Goal: Task Accomplishment & Management: Manage account settings

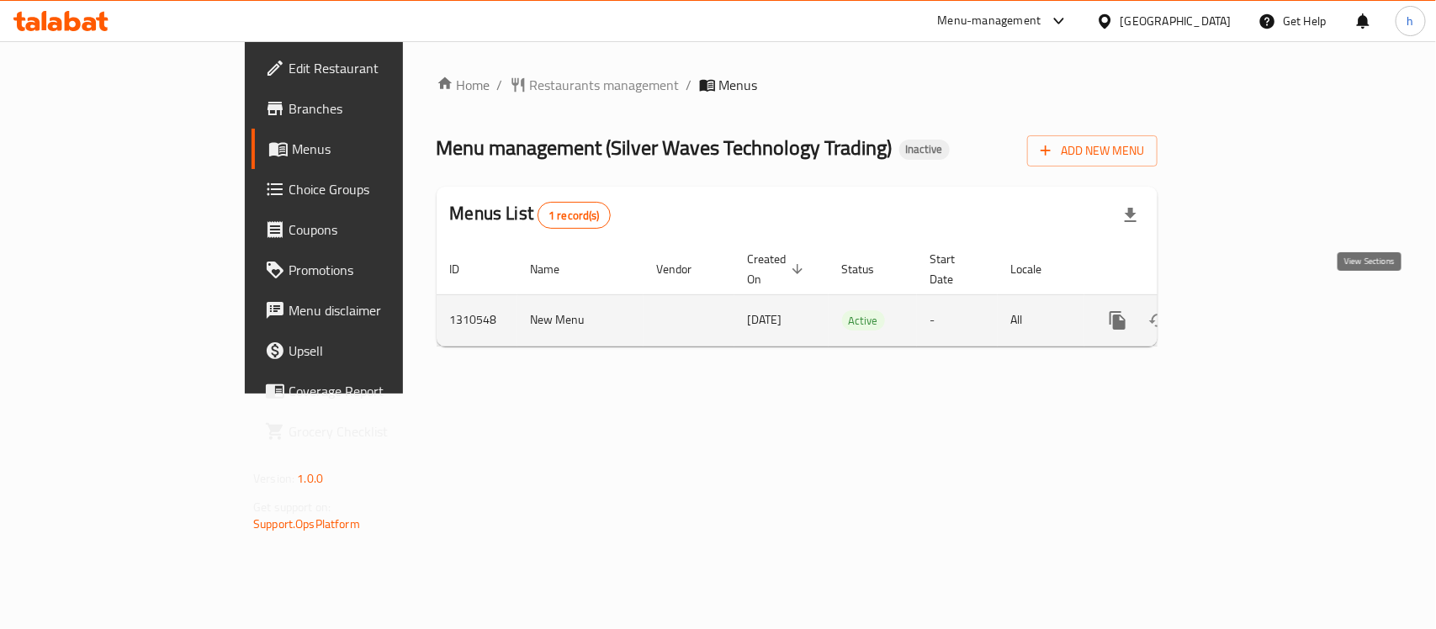
click at [1249, 310] on icon "enhanced table" at bounding box center [1239, 320] width 20 height 20
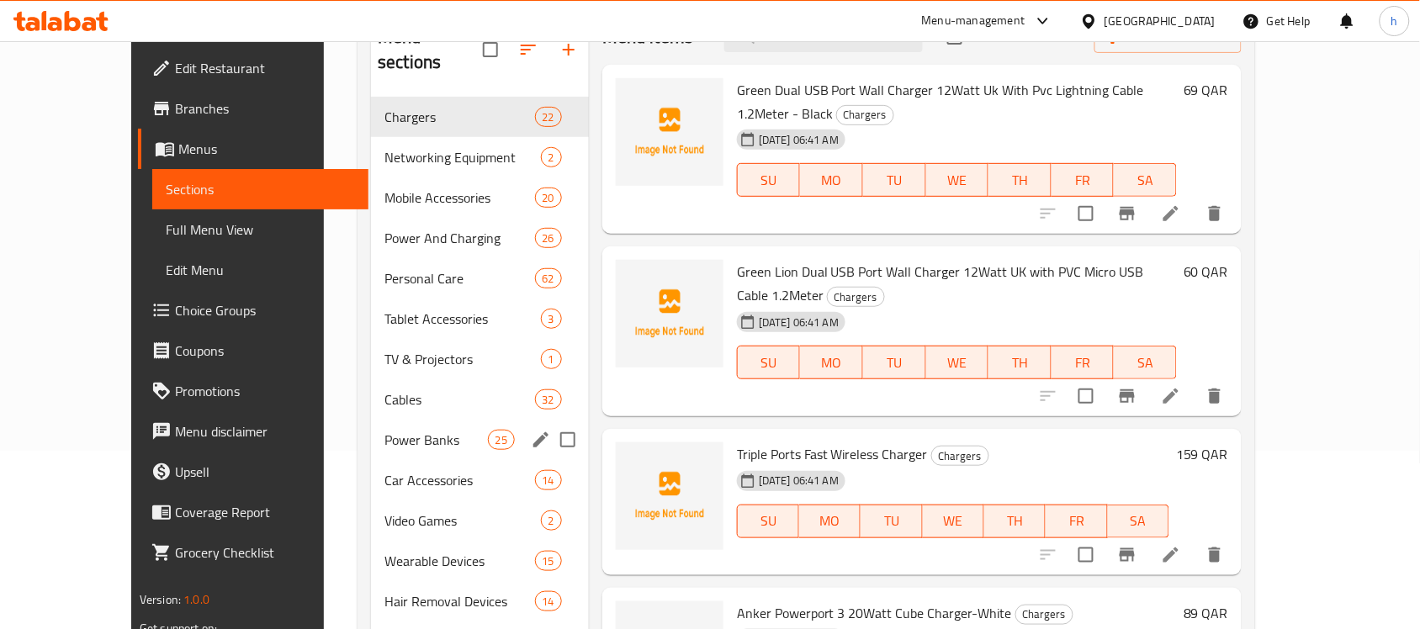
scroll to position [210, 0]
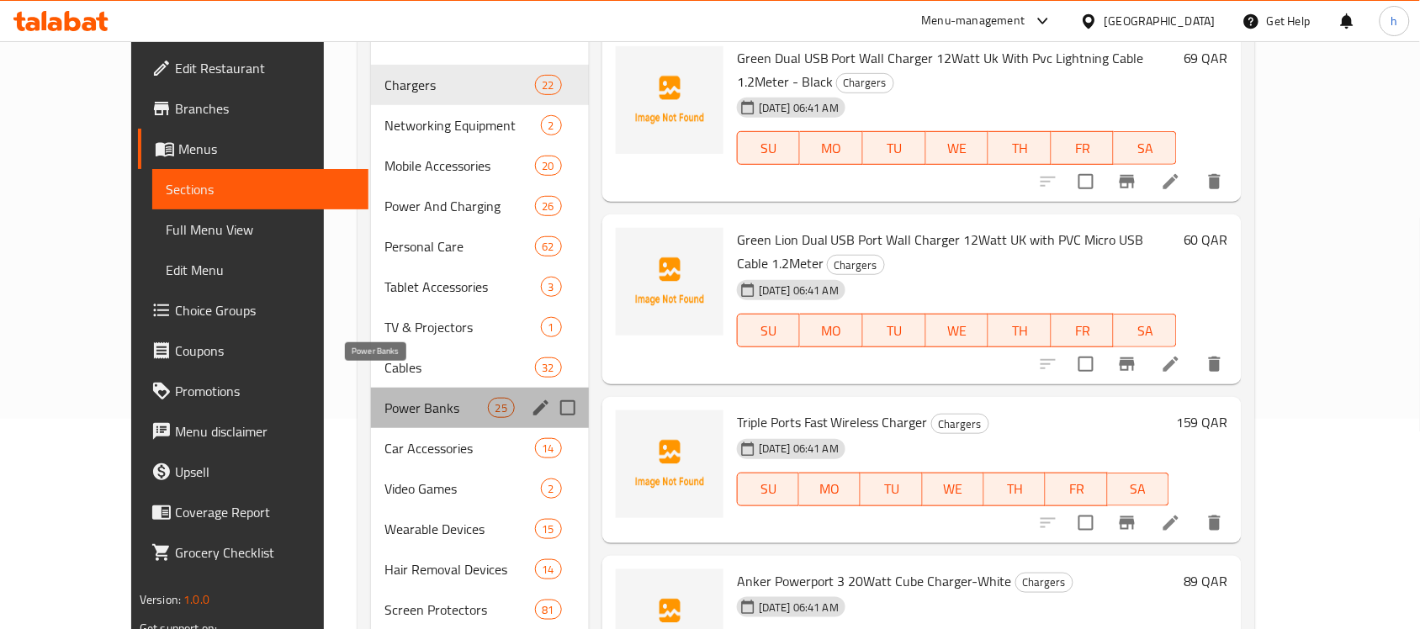
click at [384, 398] on span "Power Banks" at bounding box center [435, 408] width 103 height 20
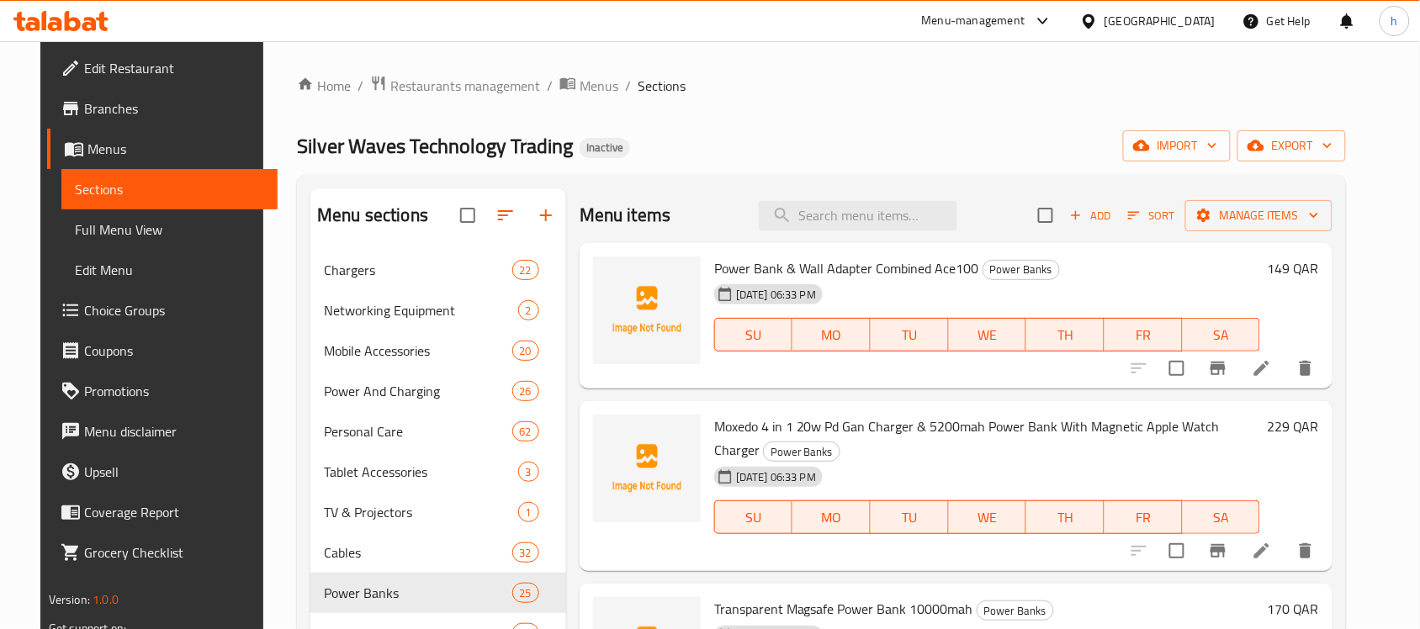
click at [820, 148] on div "Silver Waves Technology Trading Inactive import export" at bounding box center [821, 145] width 1049 height 31
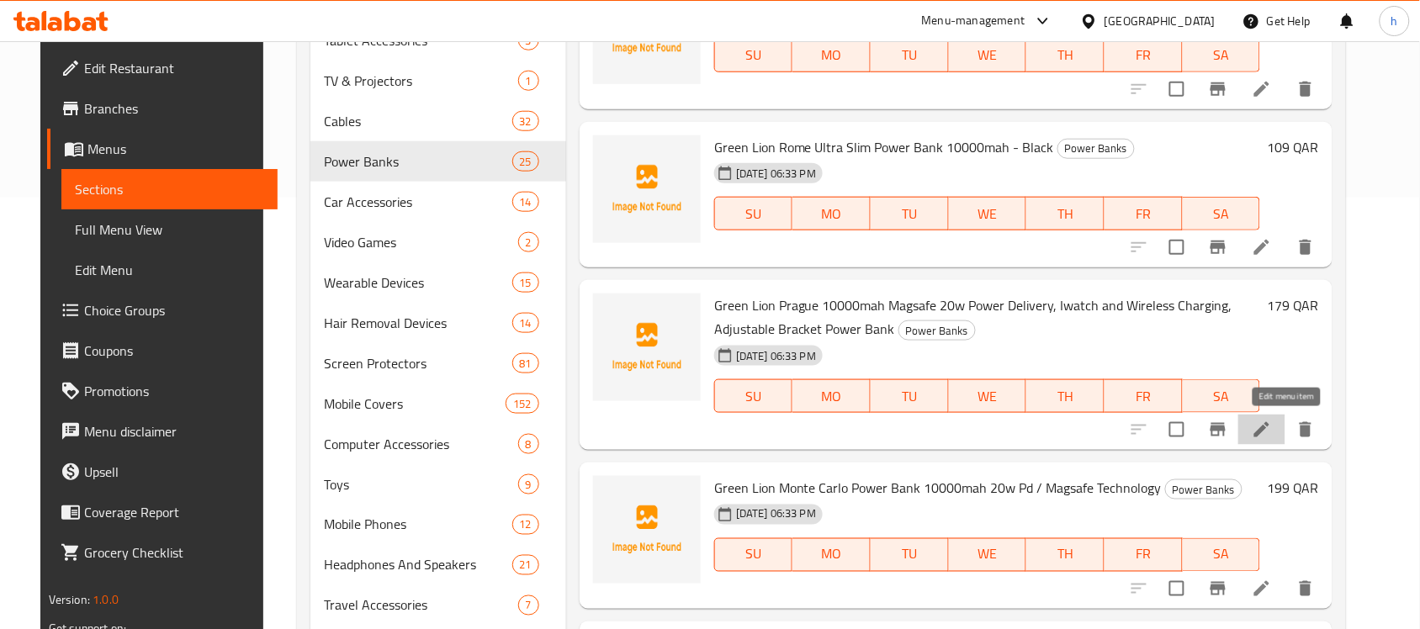
click at [1272, 433] on icon at bounding box center [1262, 430] width 20 height 20
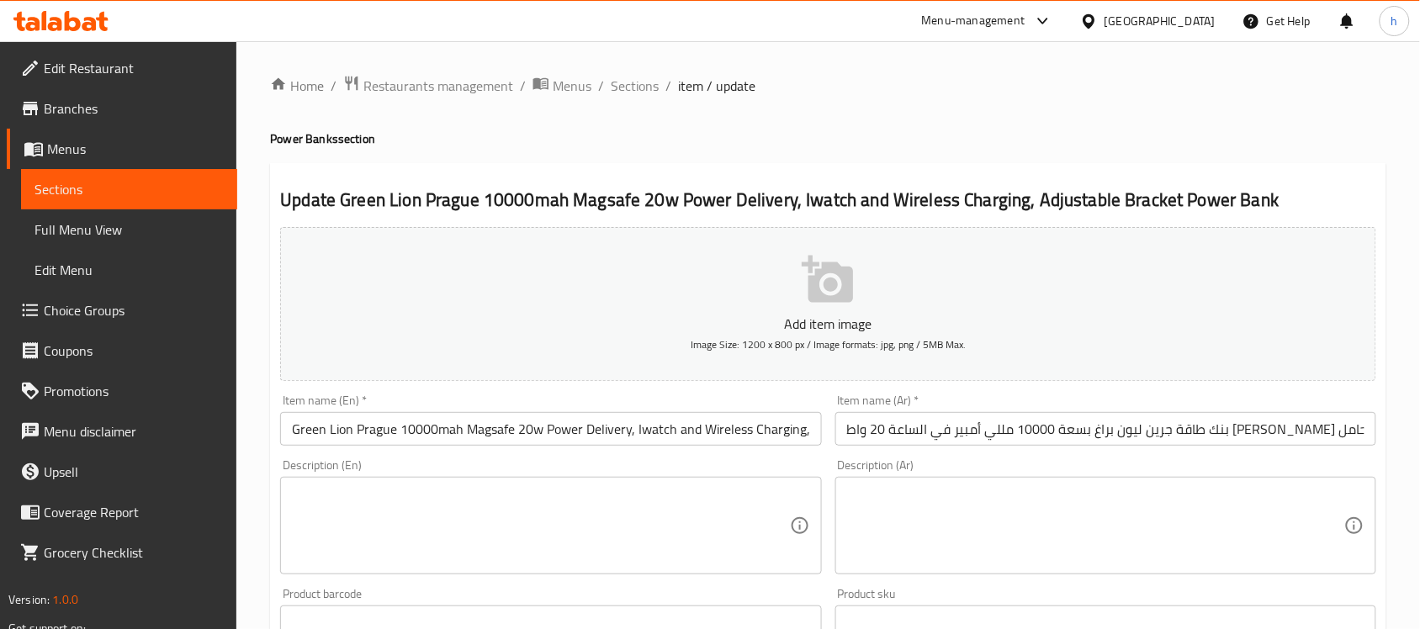
click at [396, 439] on input "Green Lion Prague 10000mah Magsafe 20w Power Delivery, Iwatch and Wireless Char…" at bounding box center [550, 429] width 541 height 34
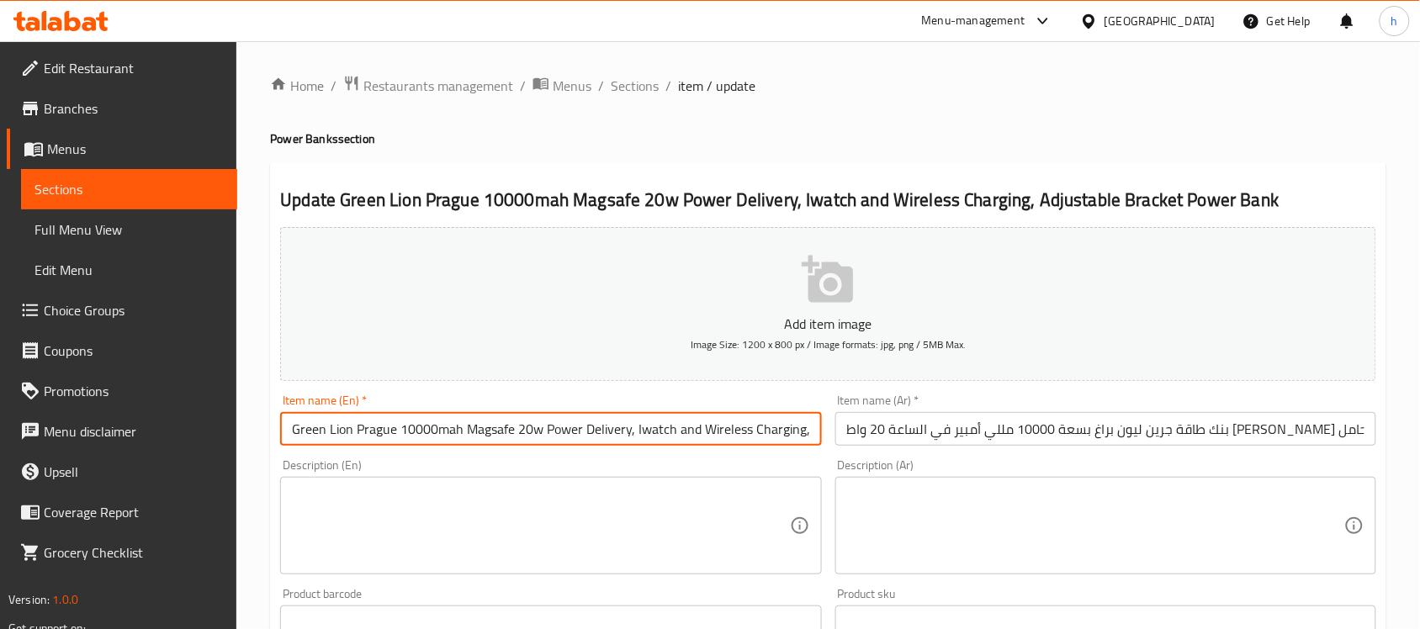
click at [396, 439] on input "Green Lion Prague 10000mah Magsafe 20w Power Delivery, Iwatch and Wireless Char…" at bounding box center [550, 429] width 541 height 34
paste input "With a capacity"
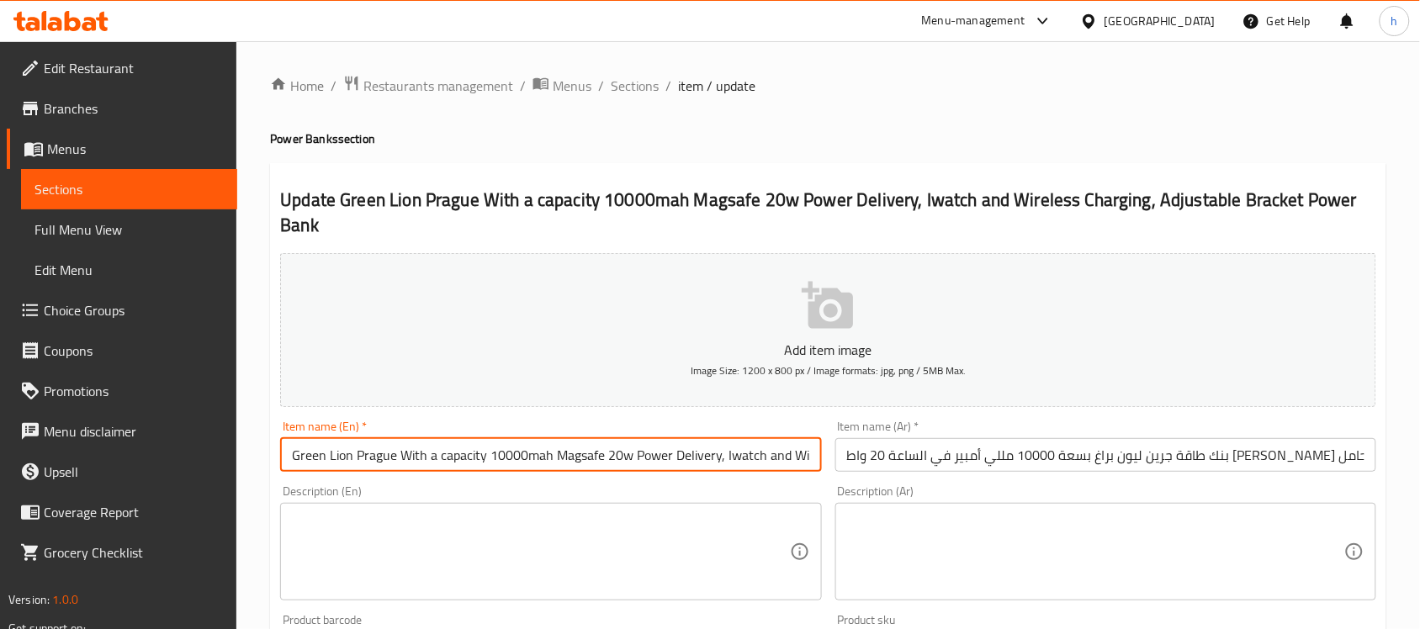
scroll to position [0, 262]
type input "Green Lion Prague With a capacity 10000mah Magsafe 20w Power Delivery, Iwatch a…"
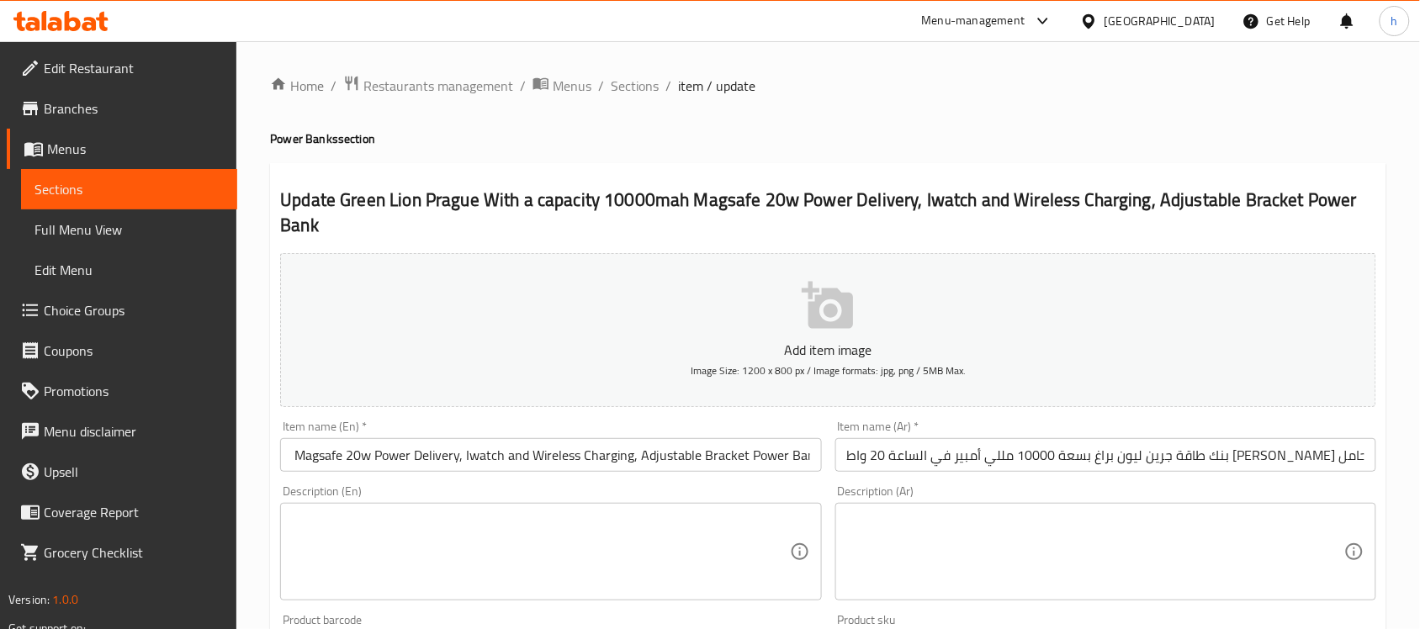
scroll to position [0, 0]
click at [931, 460] on input "بنك طاقة جرين ليون براغ بسعة 10000 مللي أمبير في الساعة 20 واط ماج سيف توصيل ال…" at bounding box center [1105, 455] width 541 height 34
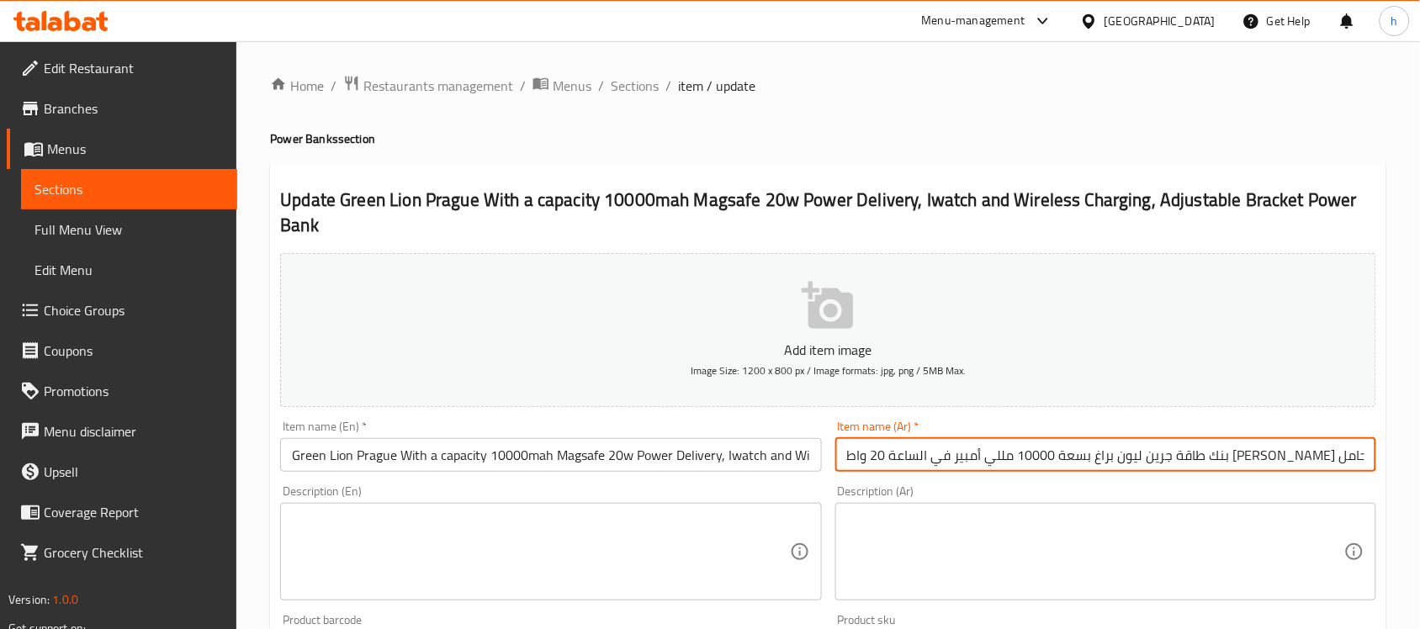
click at [931, 460] on input "بنك طاقة جرين ليون براغ بسعة 10000 مللي أمبير في الساعة 20 واط ماج سيف توصيل ال…" at bounding box center [1105, 455] width 541 height 34
paste input "رين ليون براغ بسعة 10000 مللي أمبیر في الساعة 20 واط ماج سيف توصيل باور، آي ووت…"
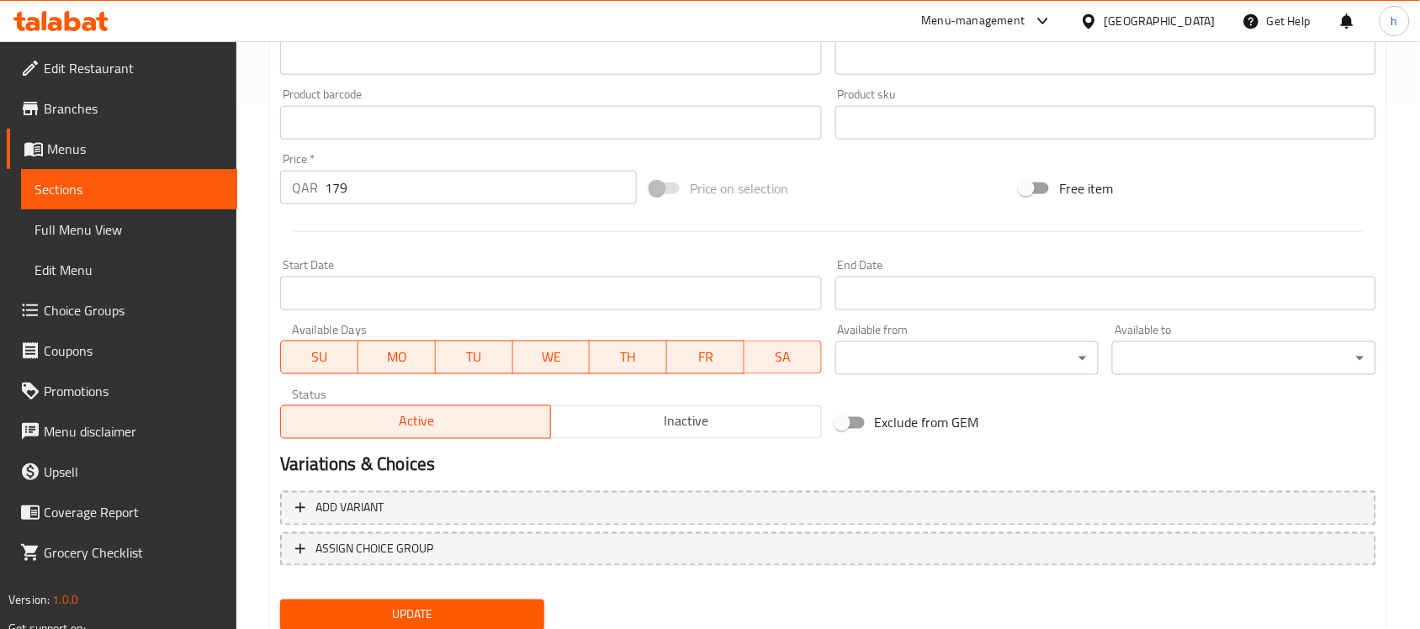
scroll to position [581, 0]
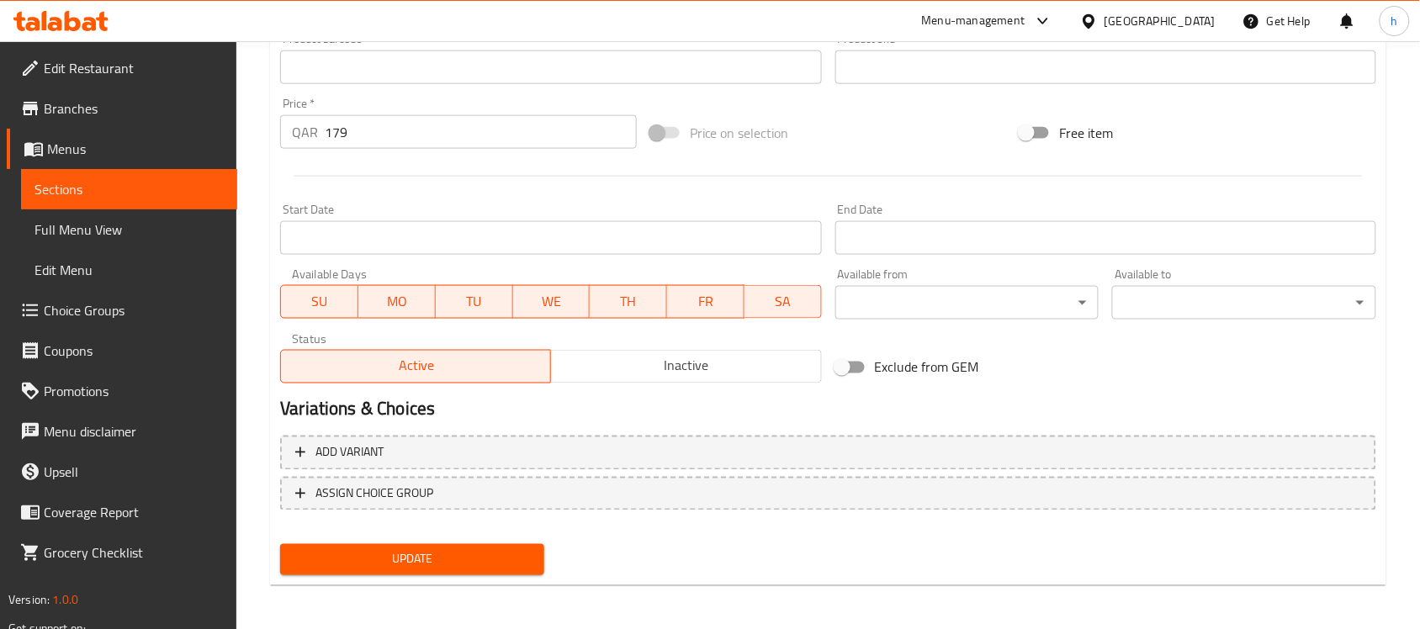
type input "[PERSON_NAME] بسعة 10000 مللي أمبیر في الساعة 20 واط [PERSON_NAME] توصيل باور، …"
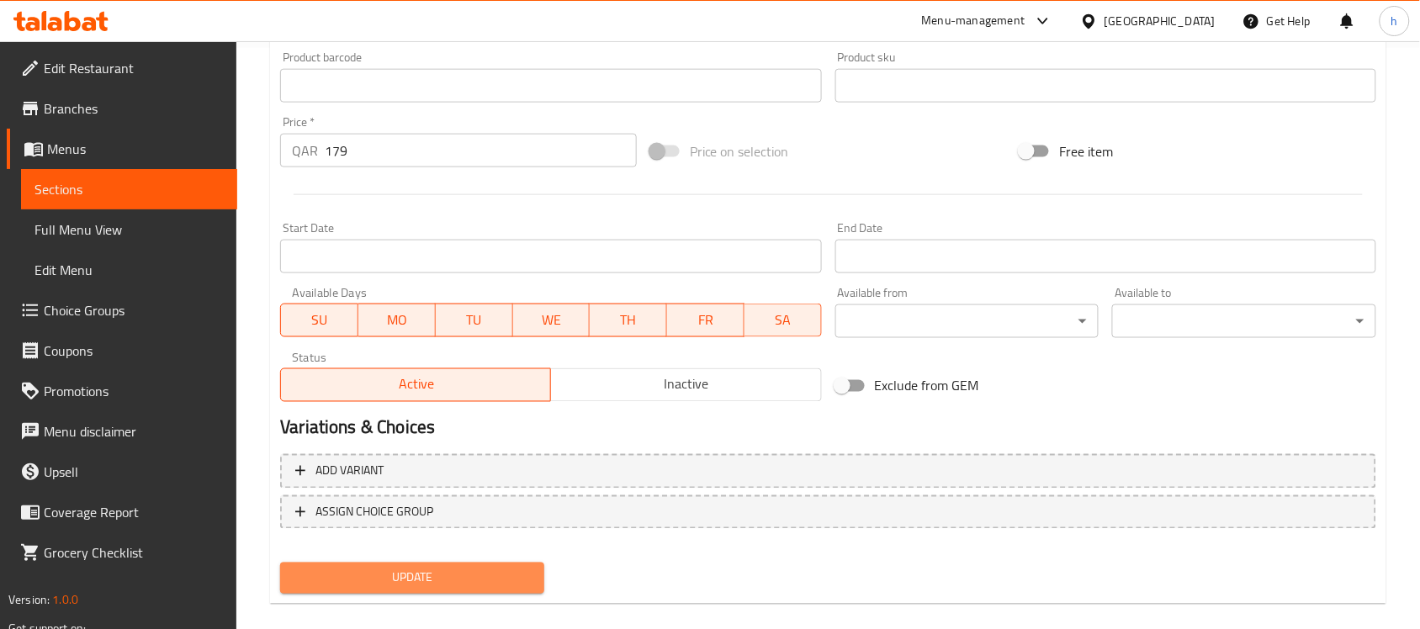
click at [506, 563] on button "Update" at bounding box center [412, 578] width 264 height 31
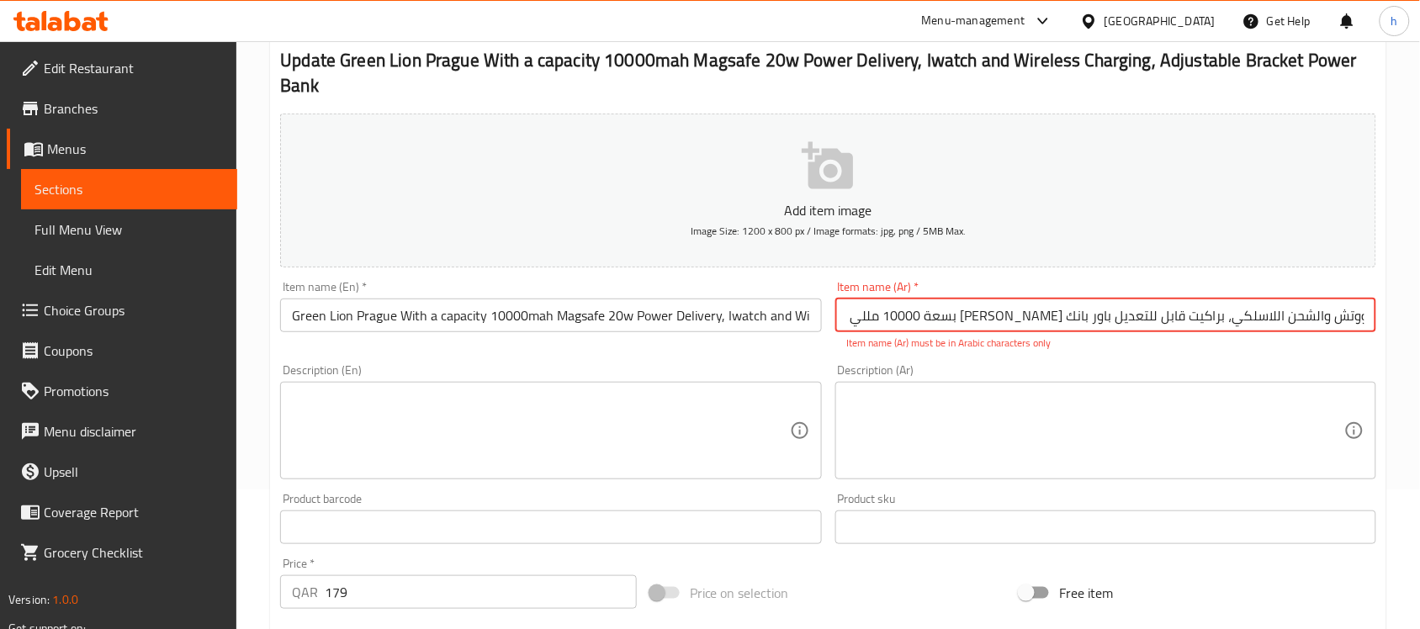
click at [1015, 318] on input "[PERSON_NAME] بسعة 10000 مللي أمبیر في الساعة 20 واط [PERSON_NAME] توصيل باور، …" at bounding box center [1105, 316] width 541 height 34
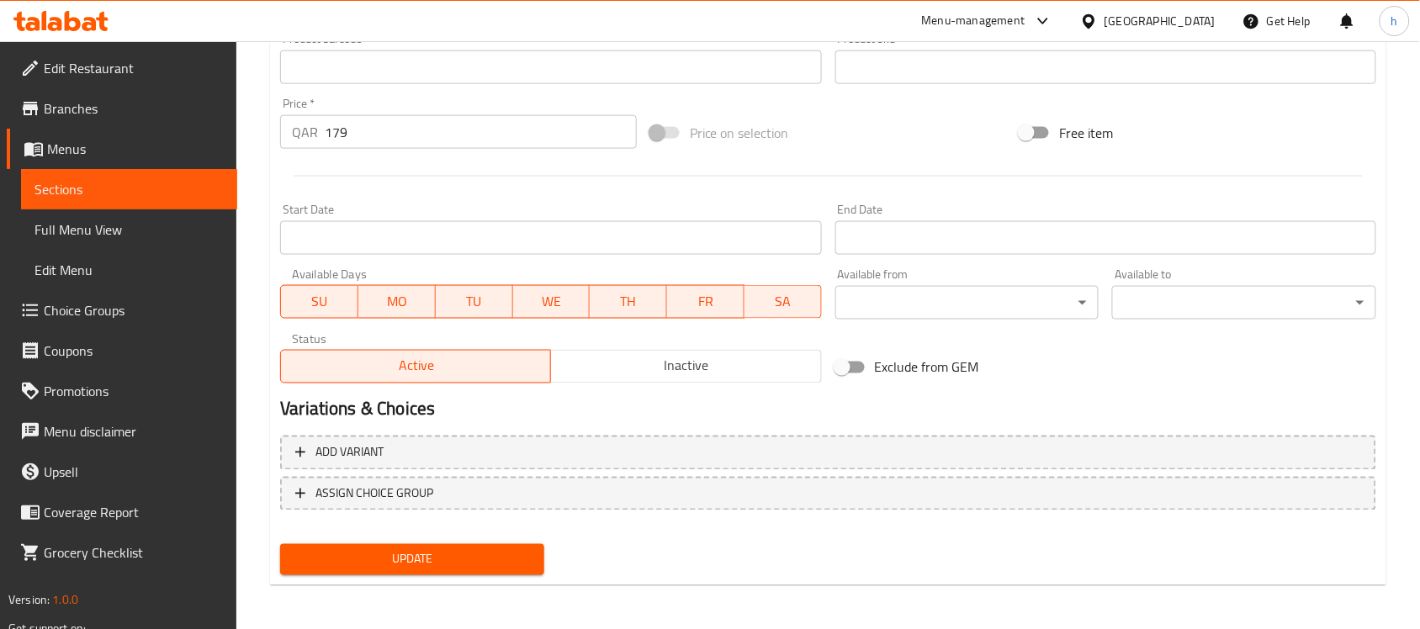
scroll to position [0, 0]
click at [471, 566] on span "Update" at bounding box center [412, 559] width 237 height 21
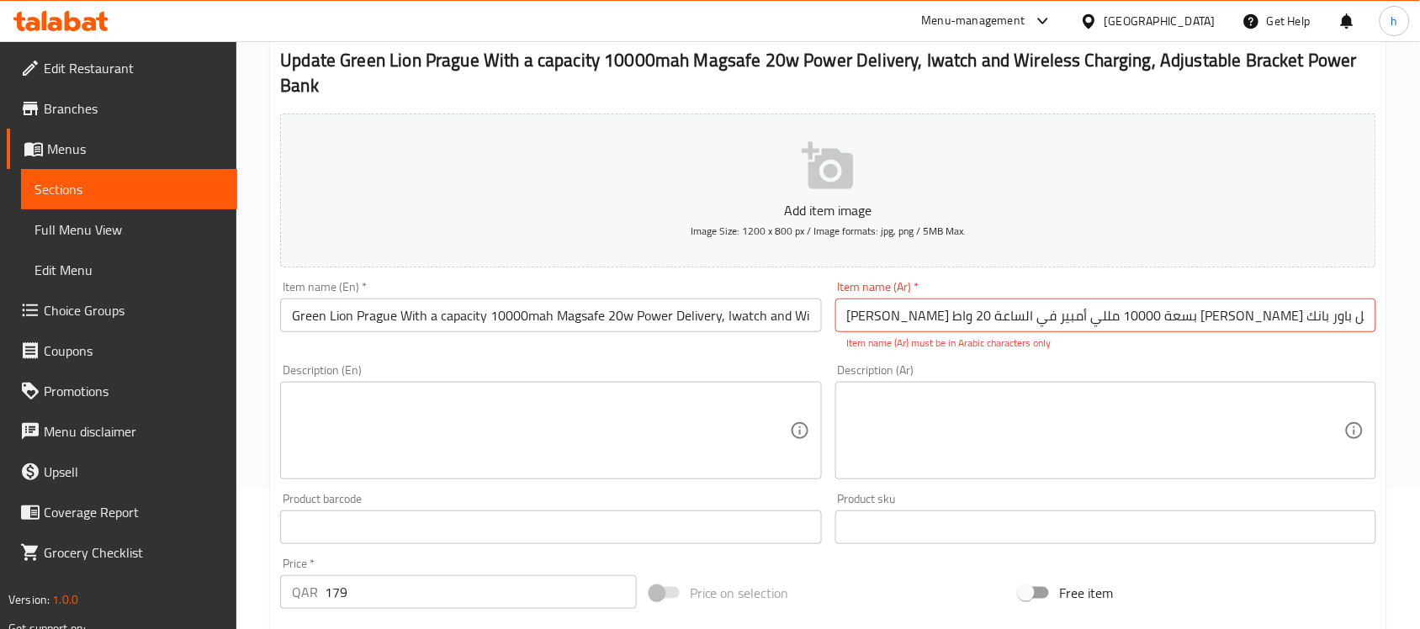
scroll to position [0, 241]
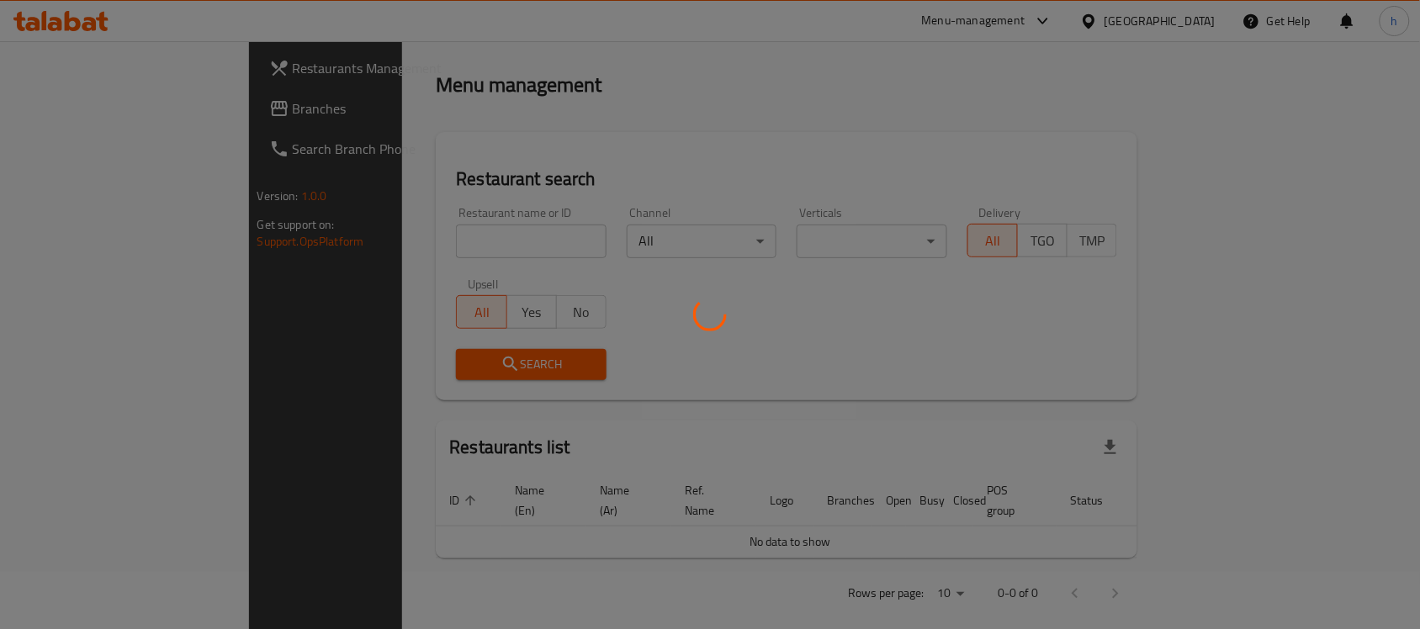
scroll to position [140, 0]
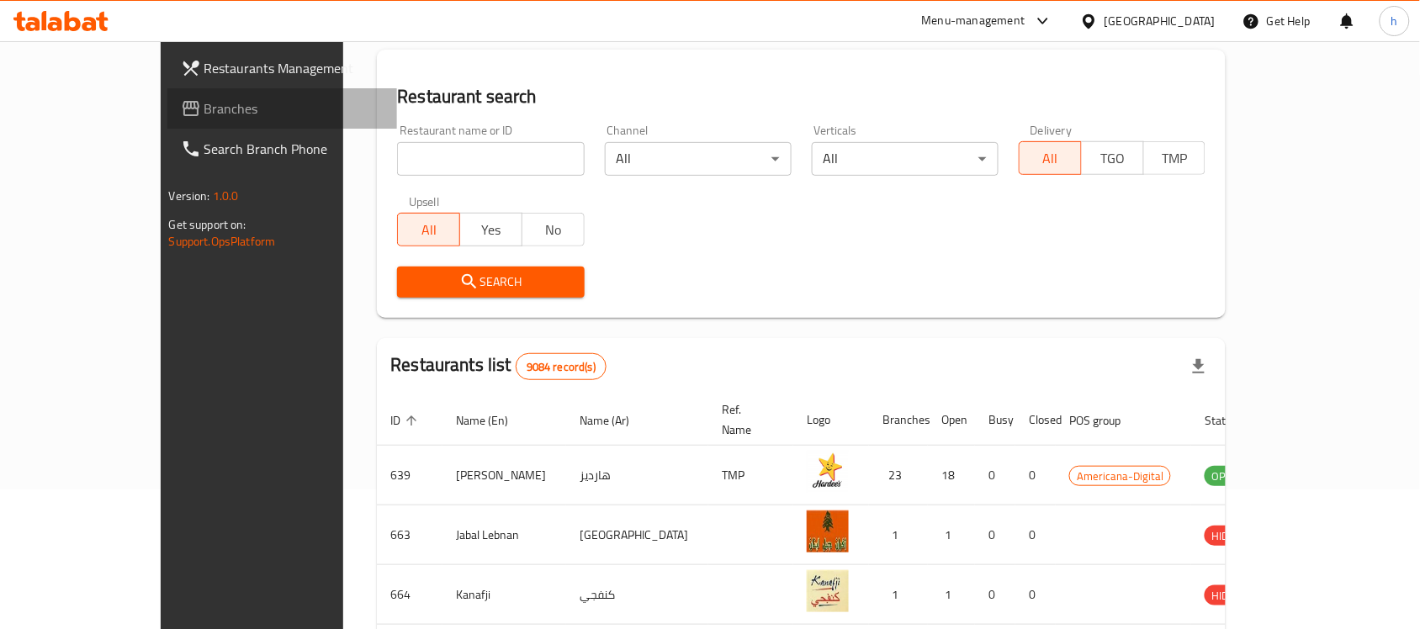
click at [204, 110] on span "Branches" at bounding box center [294, 108] width 180 height 20
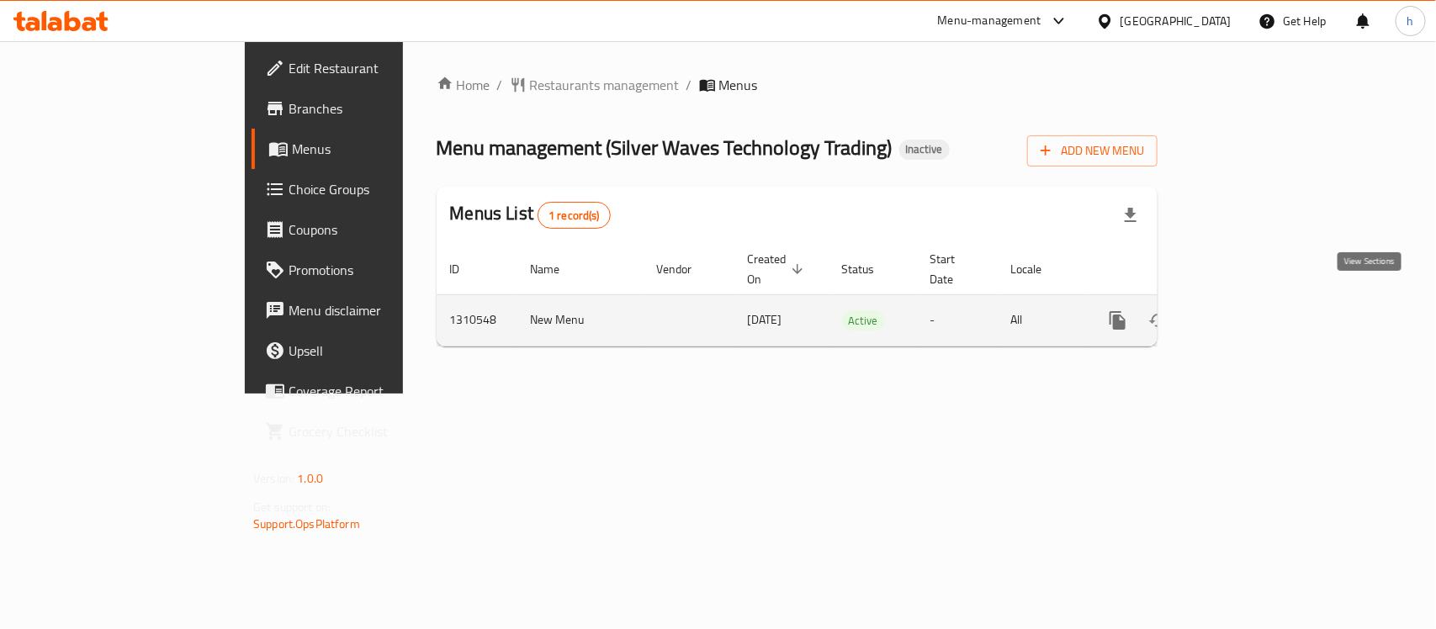
click at [1247, 313] on icon "enhanced table" at bounding box center [1238, 320] width 15 height 15
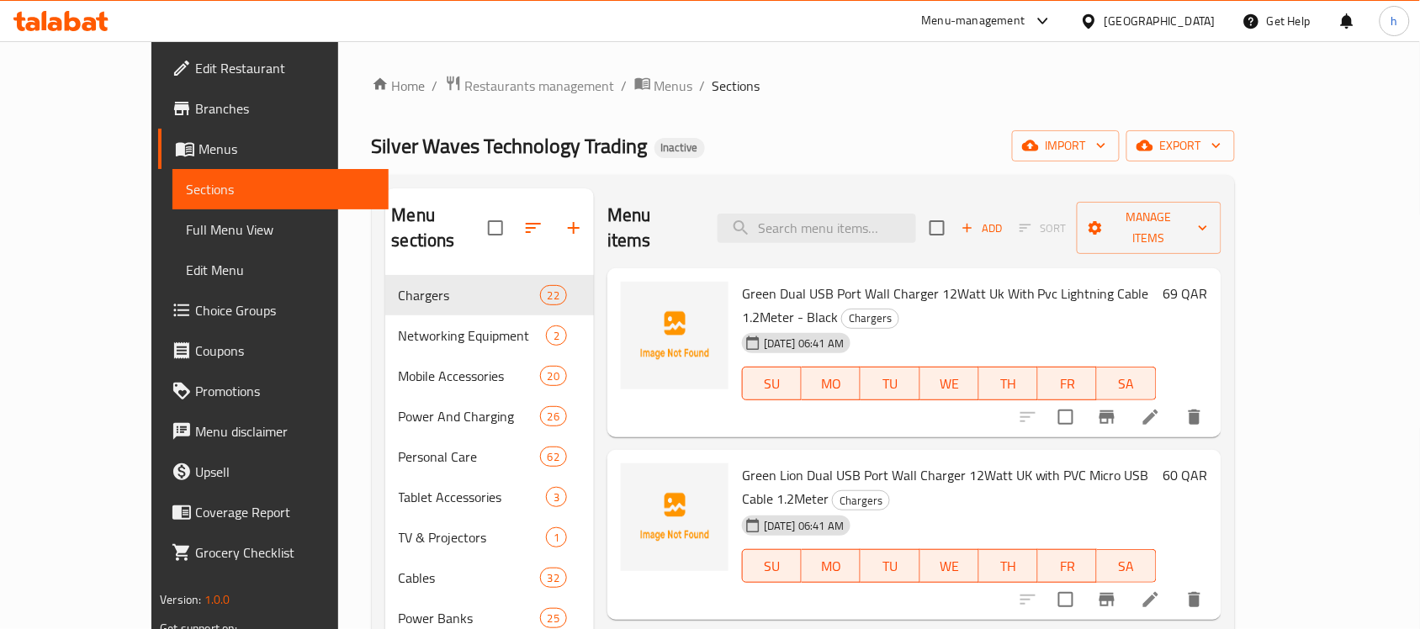
click at [869, 135] on div "Silver Waves Technology Trading Inactive import export" at bounding box center [803, 145] width 863 height 31
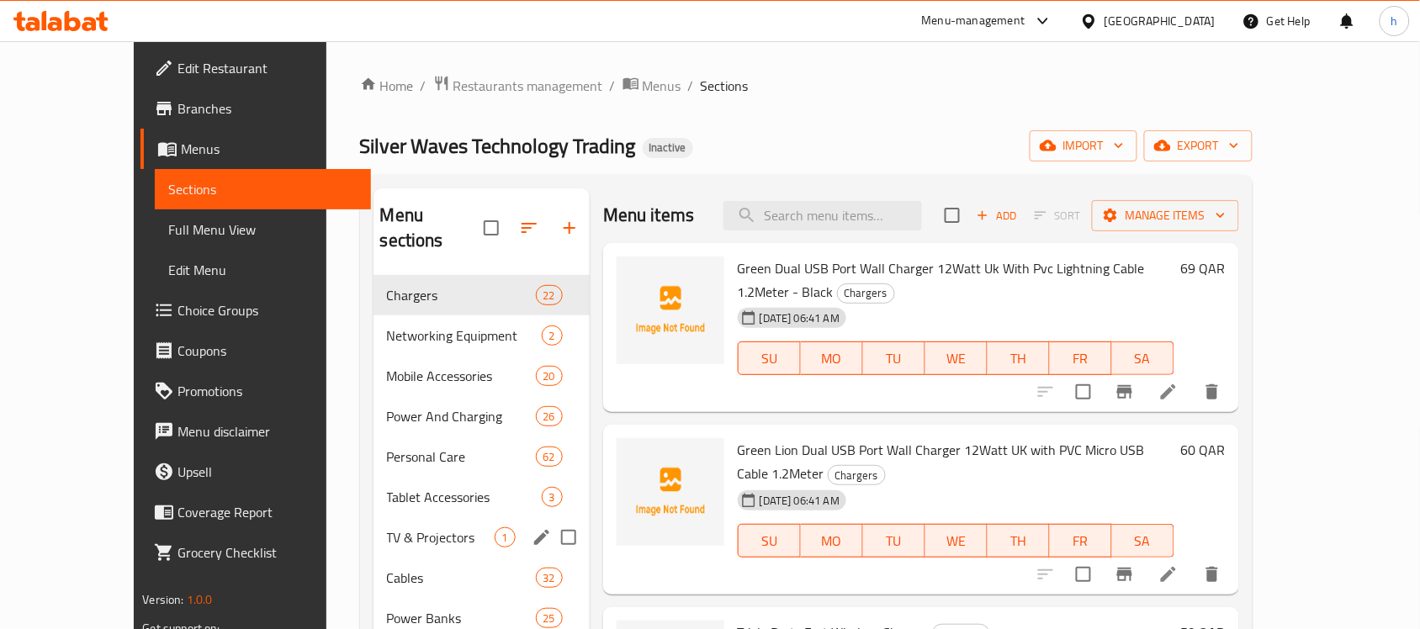
scroll to position [105, 0]
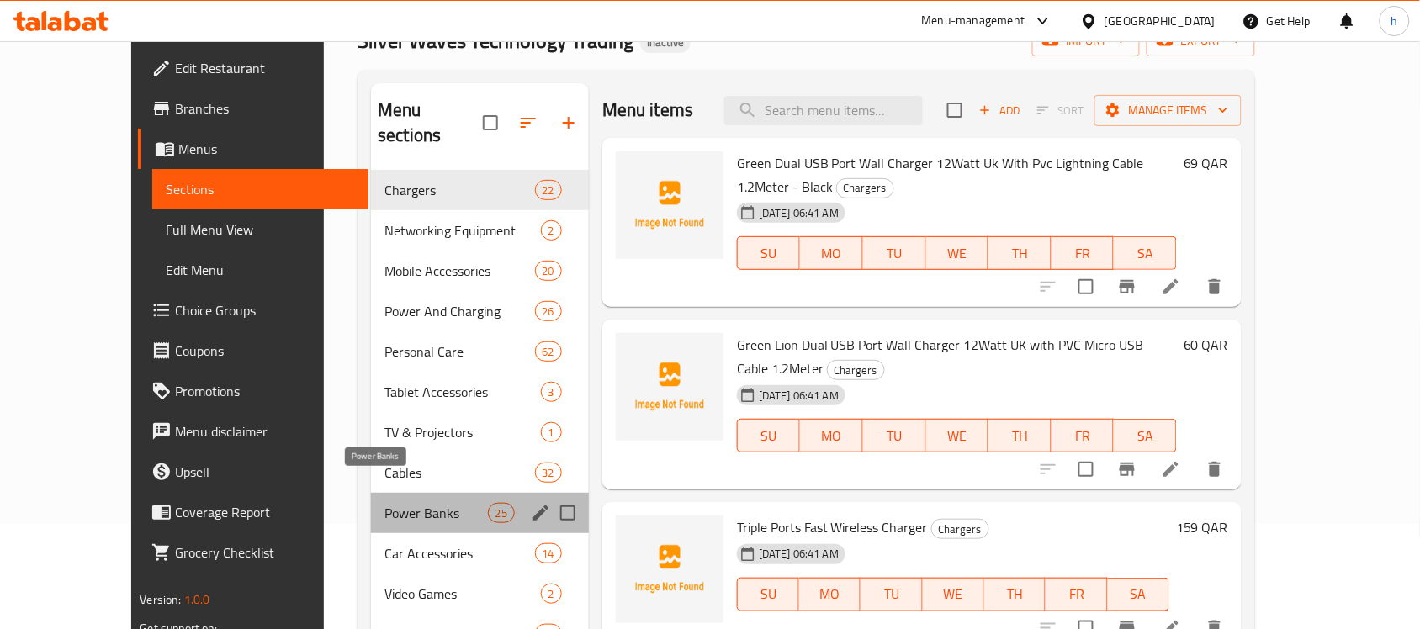
click at [384, 503] on span "Power Banks" at bounding box center [435, 513] width 103 height 20
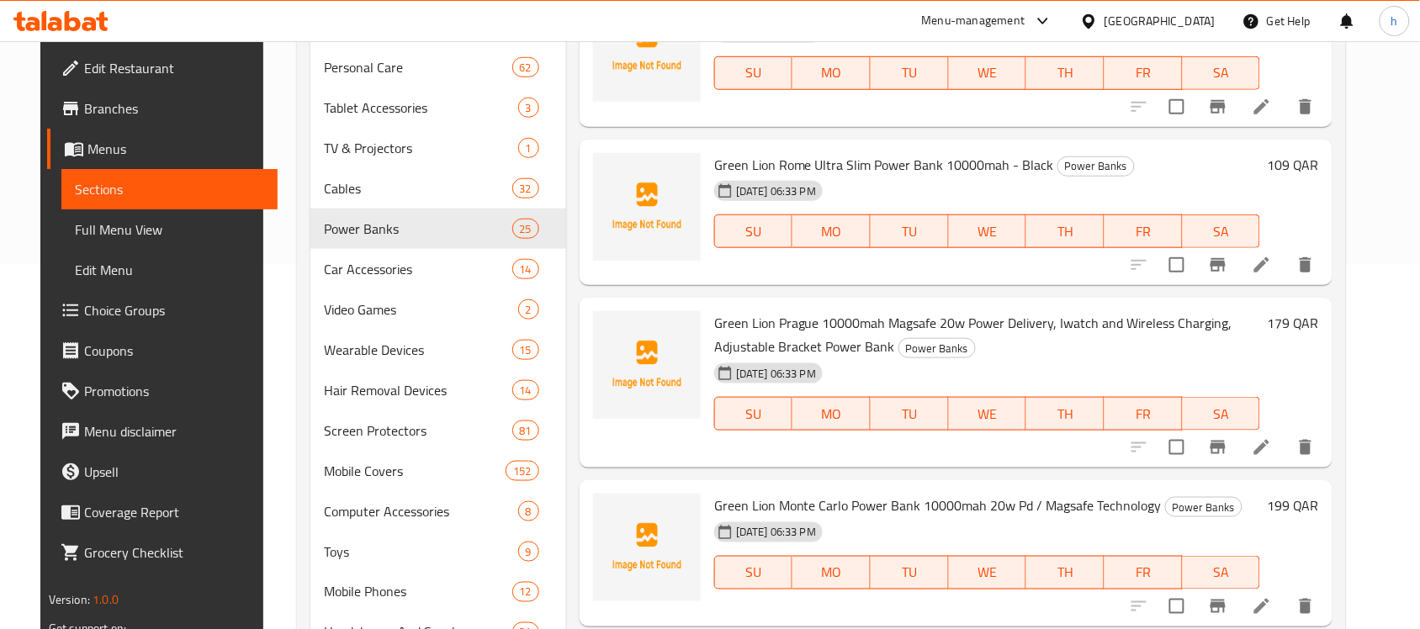
scroll to position [421, 0]
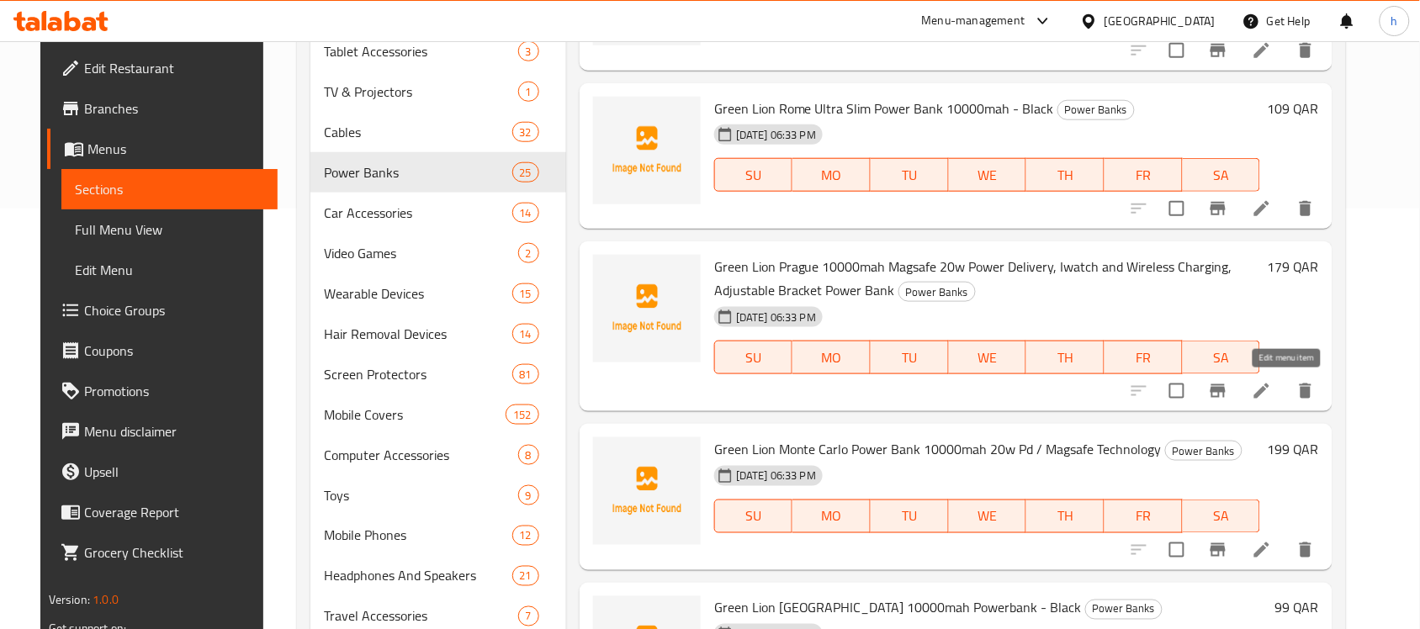
click at [1272, 392] on icon at bounding box center [1262, 391] width 20 height 20
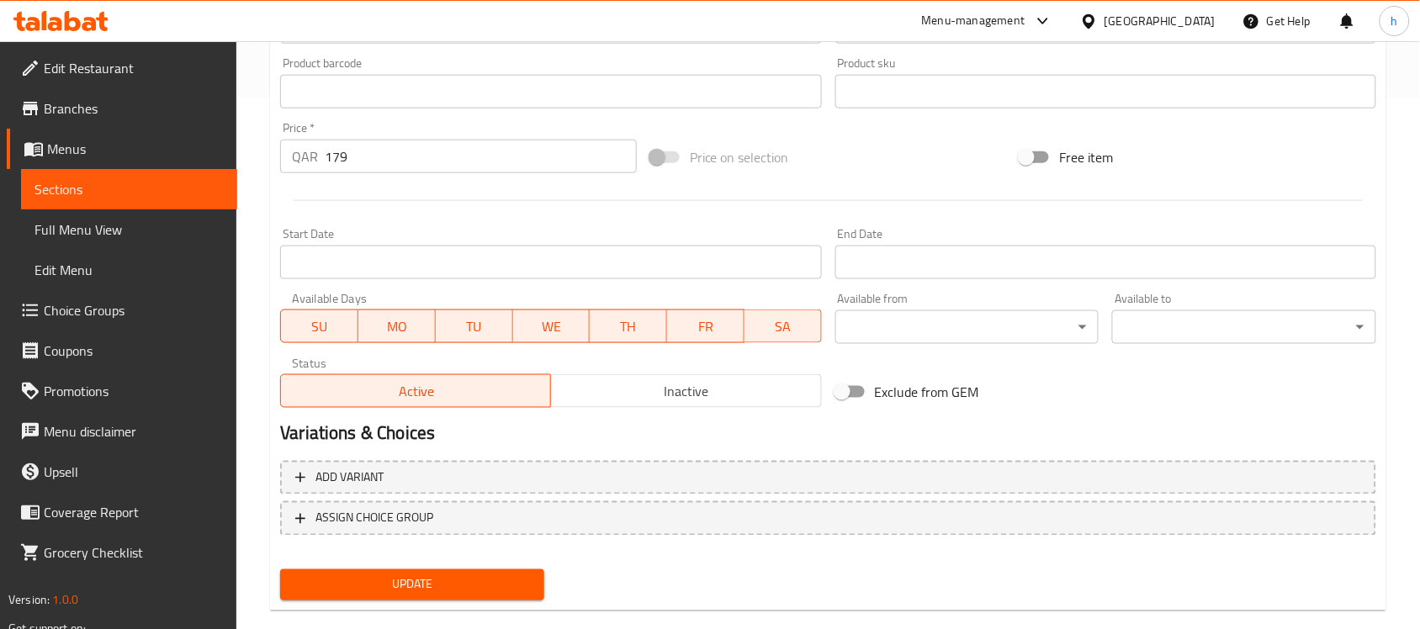
scroll to position [556, 0]
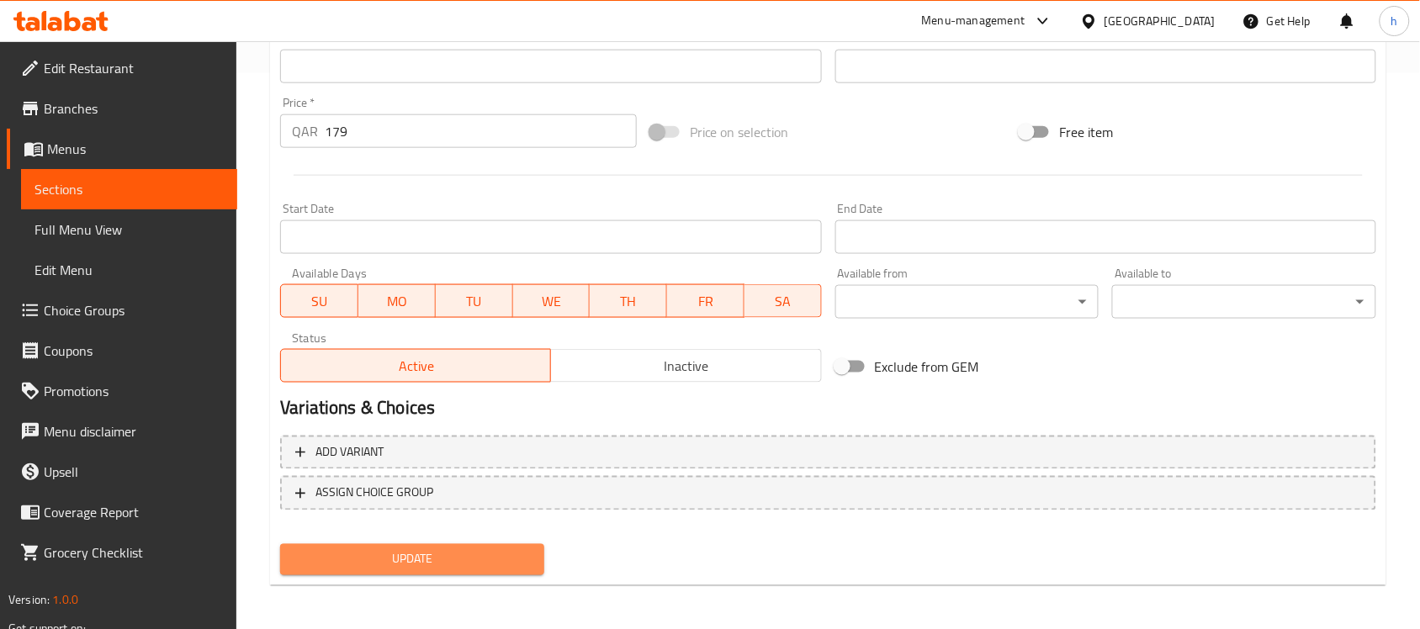
click at [473, 551] on span "Update" at bounding box center [412, 559] width 237 height 21
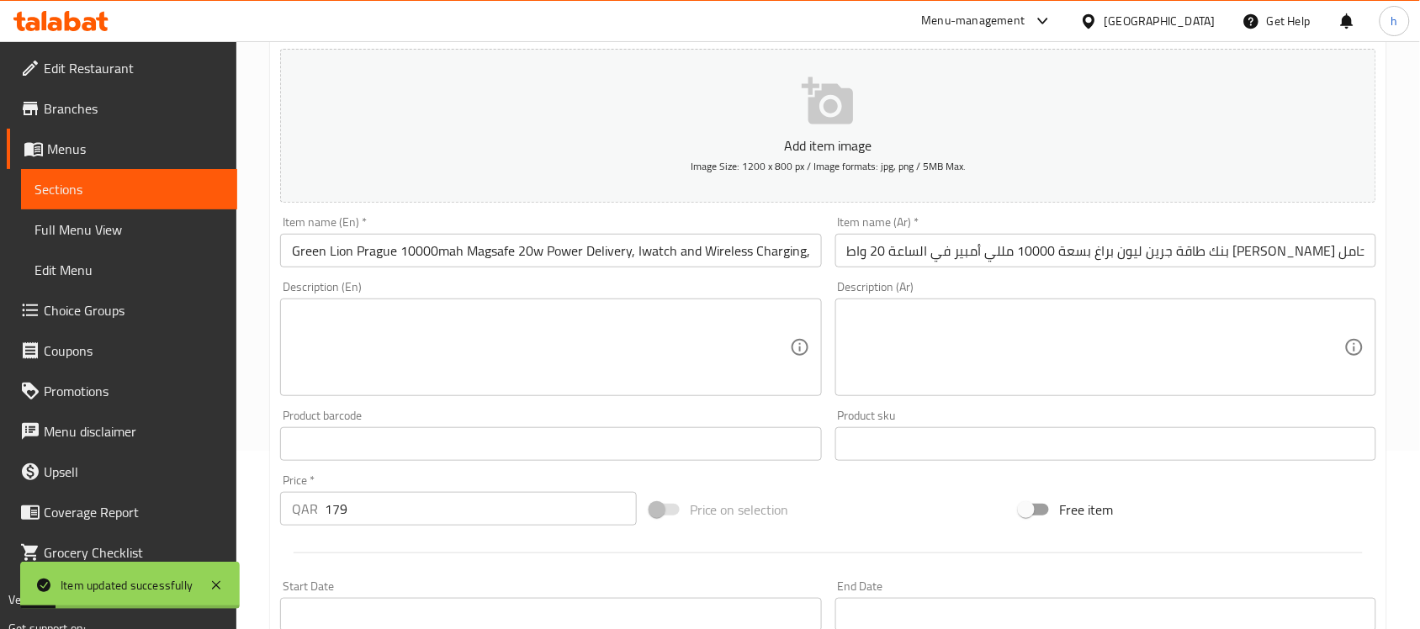
scroll to position [135, 0]
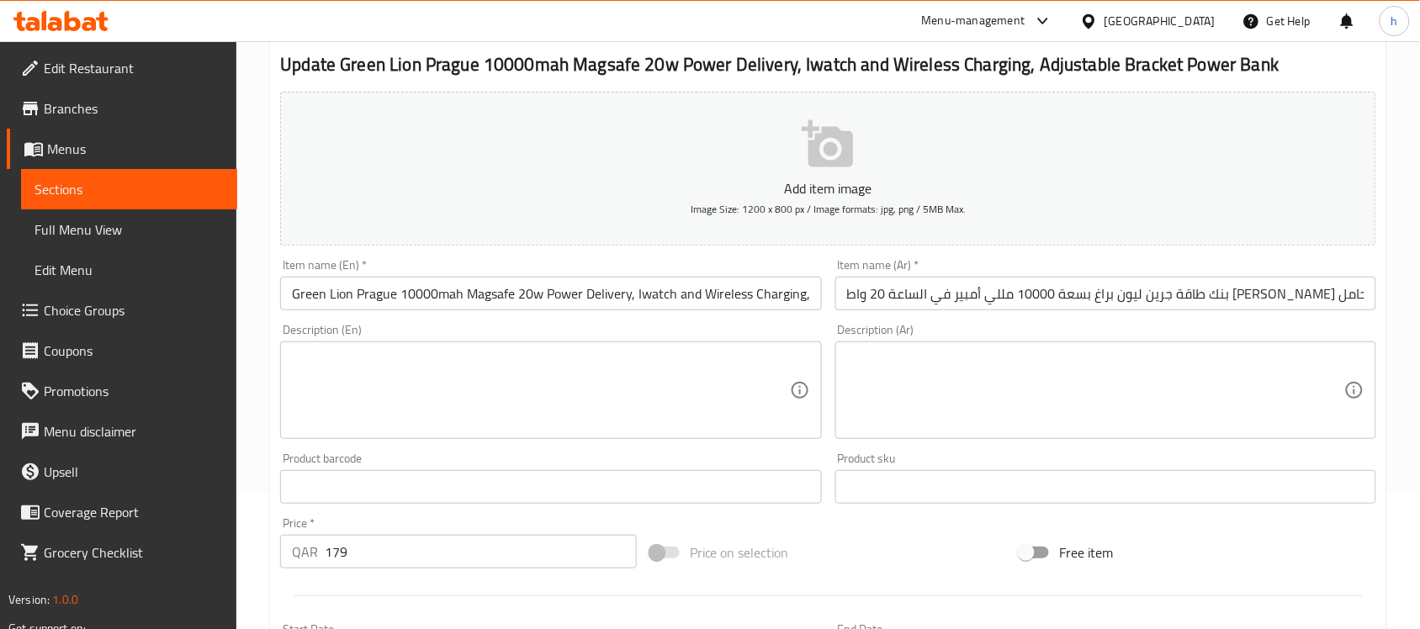
click at [1015, 295] on input "بنك طاقة جرين ليون براغ بسعة 10000 مللي أمبير في الساعة 20 واط ماج سيف توصيل ال…" at bounding box center [1105, 294] width 541 height 34
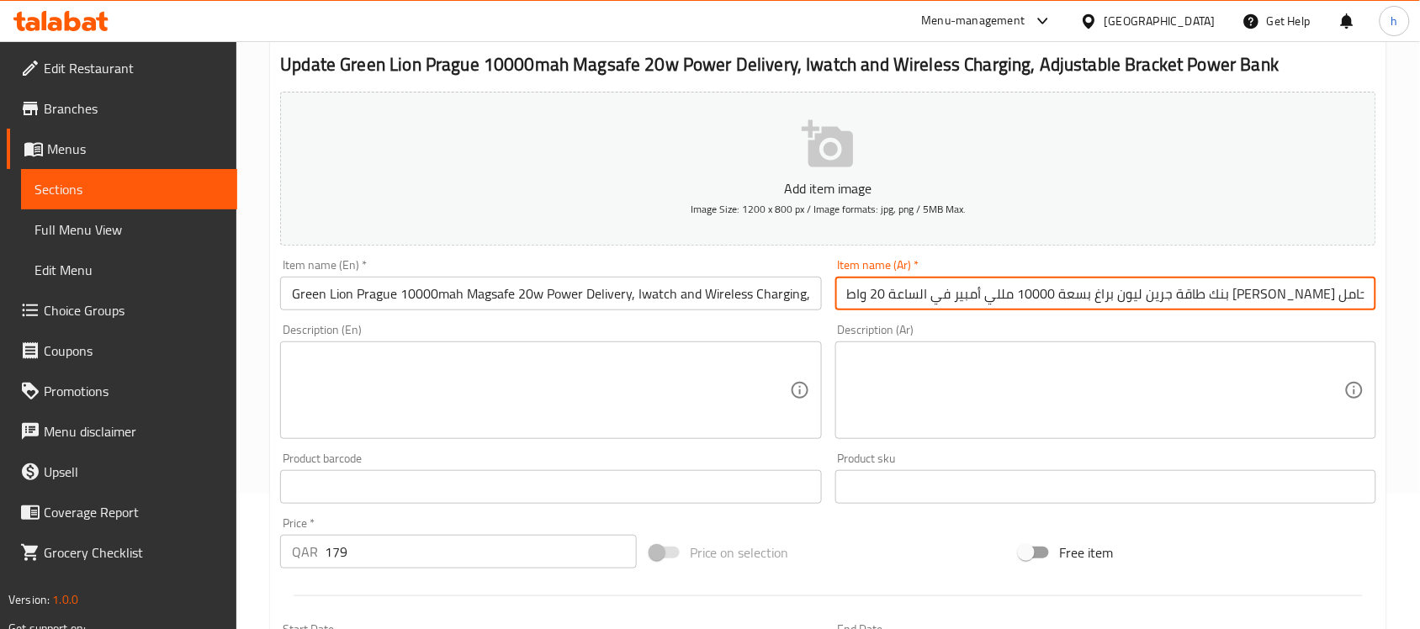
click at [1015, 295] on input "بنك طاقة جرين ليون براغ بسعة 10000 مللي أمبير في الساعة 20 واط ماج سيف توصيل ال…" at bounding box center [1105, 294] width 541 height 34
paste input "رين ليون براغ بسعة 10000 مللي أمبیر في الساعة 20 واط ماج سيف توصيل باور، آي ووت…"
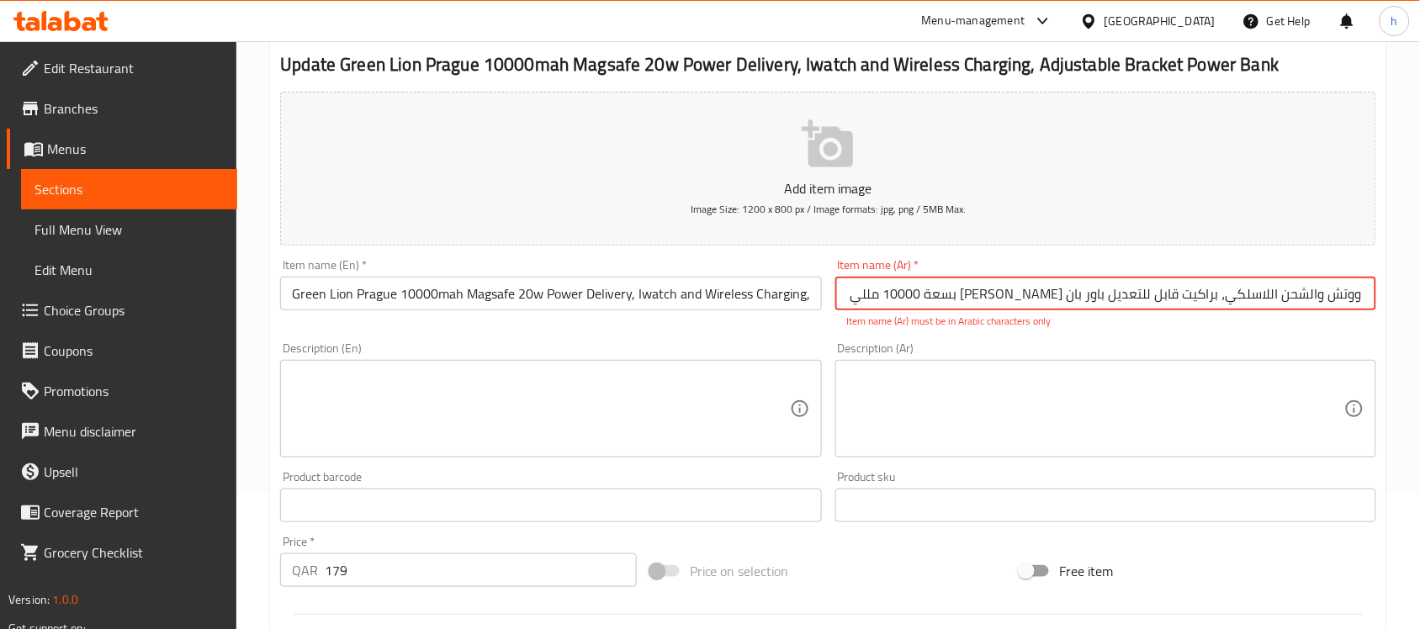
scroll to position [0, 233]
click at [922, 299] on input "جرين ليون براغ بسعة 10000 مللي أمبیر في الساعة 20 واط ماج سيف توصيل باور، آي وو…" at bounding box center [1105, 294] width 541 height 34
paste input "ك"
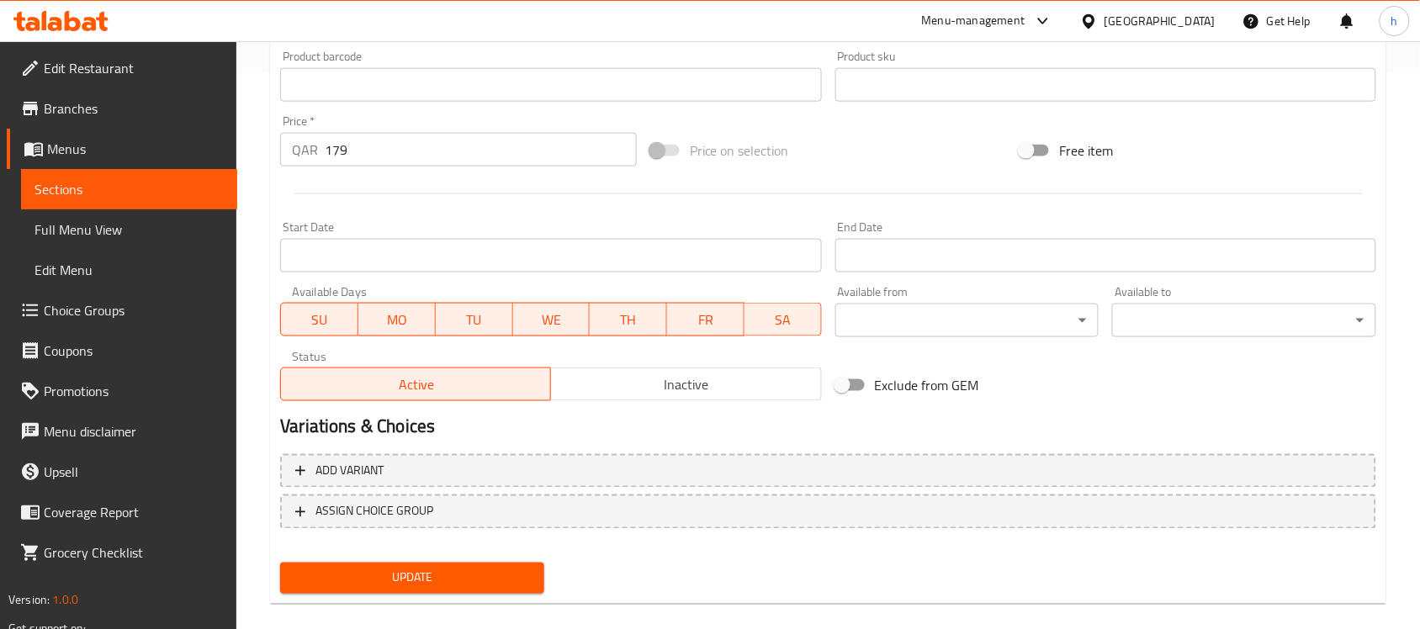
scroll to position [574, 0]
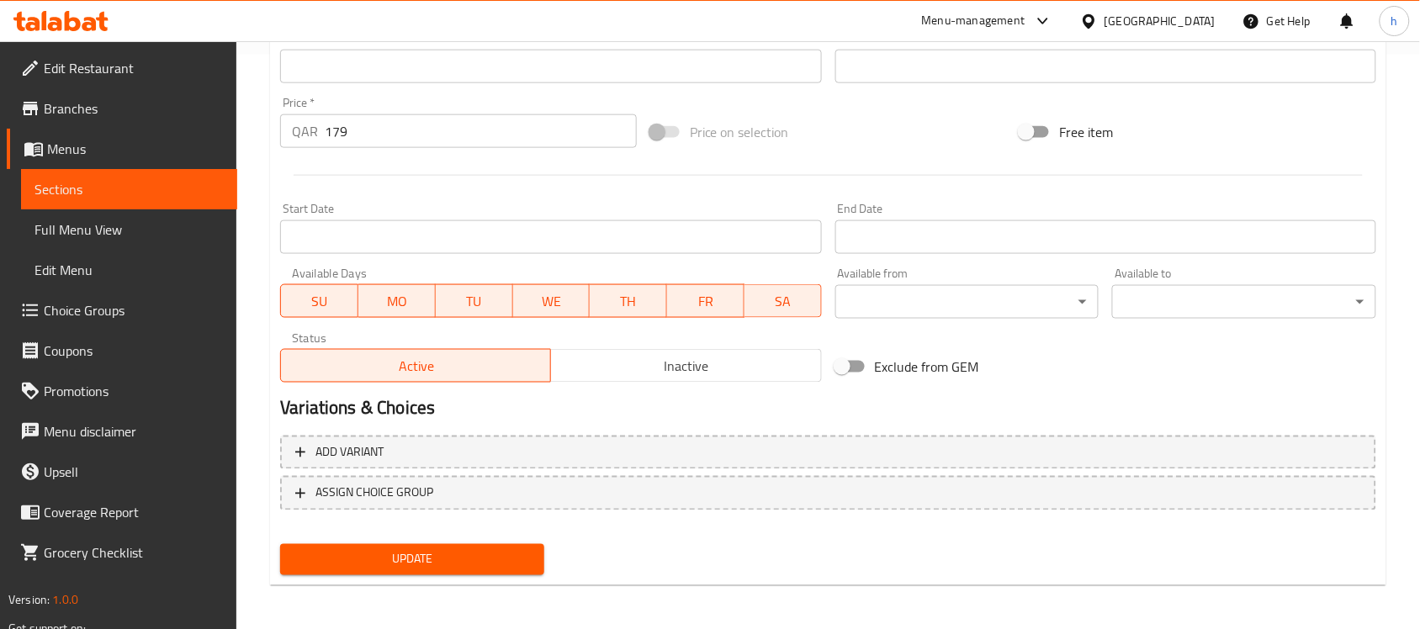
type input "[PERSON_NAME] بسعة 10000 مللي أمبیر في الساعة 20 واط [PERSON_NAME] توصيل باور، …"
click at [502, 556] on span "Update" at bounding box center [412, 559] width 237 height 21
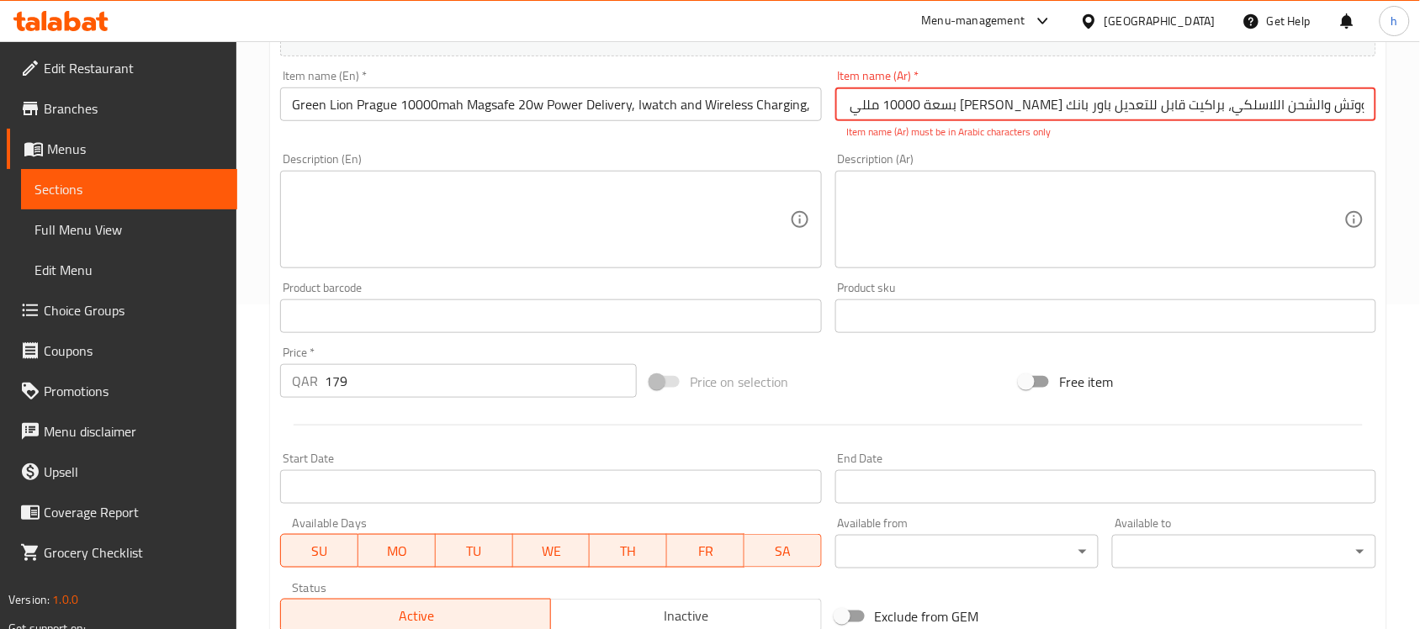
scroll to position [0, 0]
click at [850, 396] on div "Price on selection" at bounding box center [828, 381] width 370 height 45
click at [77, 234] on span "Full Menu View" at bounding box center [128, 230] width 189 height 20
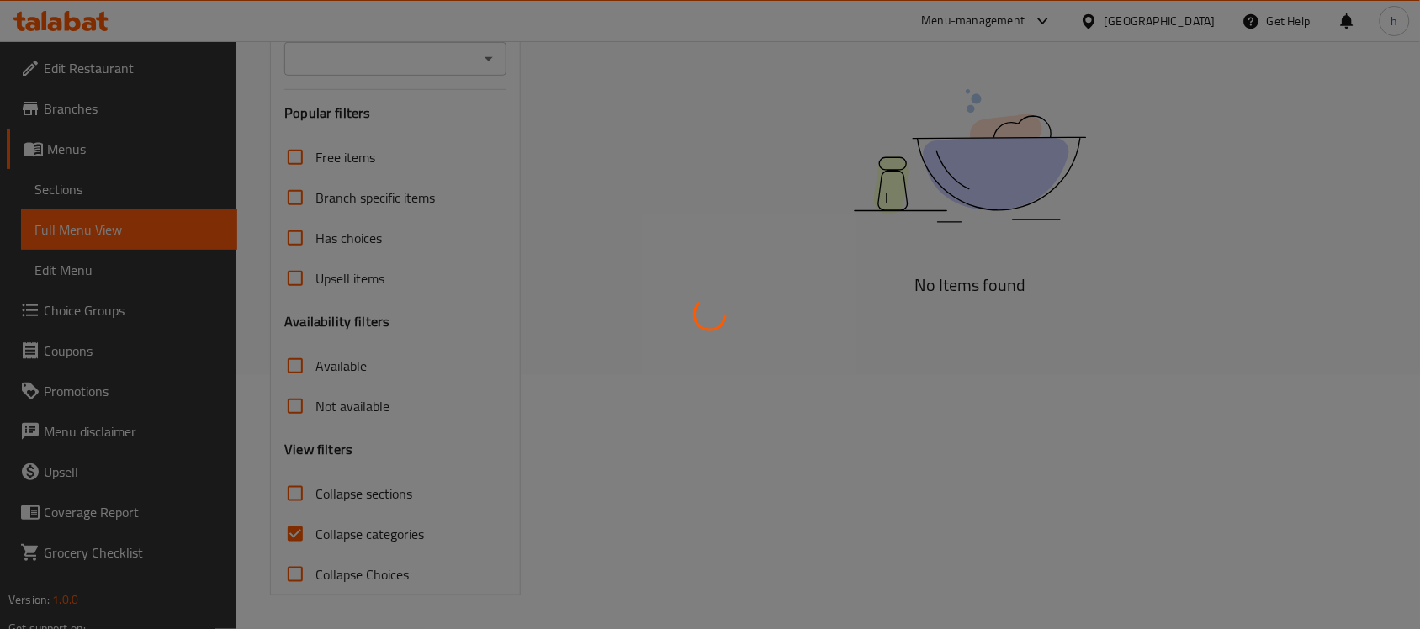
scroll to position [254, 0]
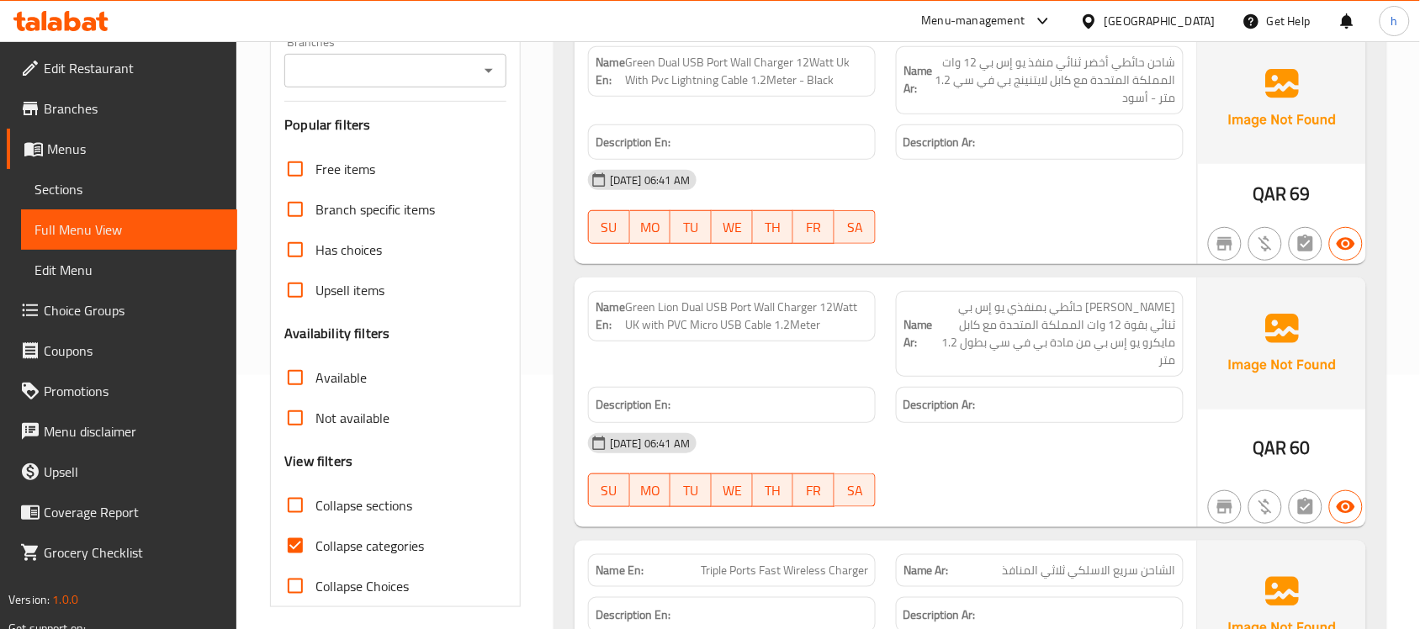
click at [73, 186] on span "Sections" at bounding box center [128, 189] width 189 height 20
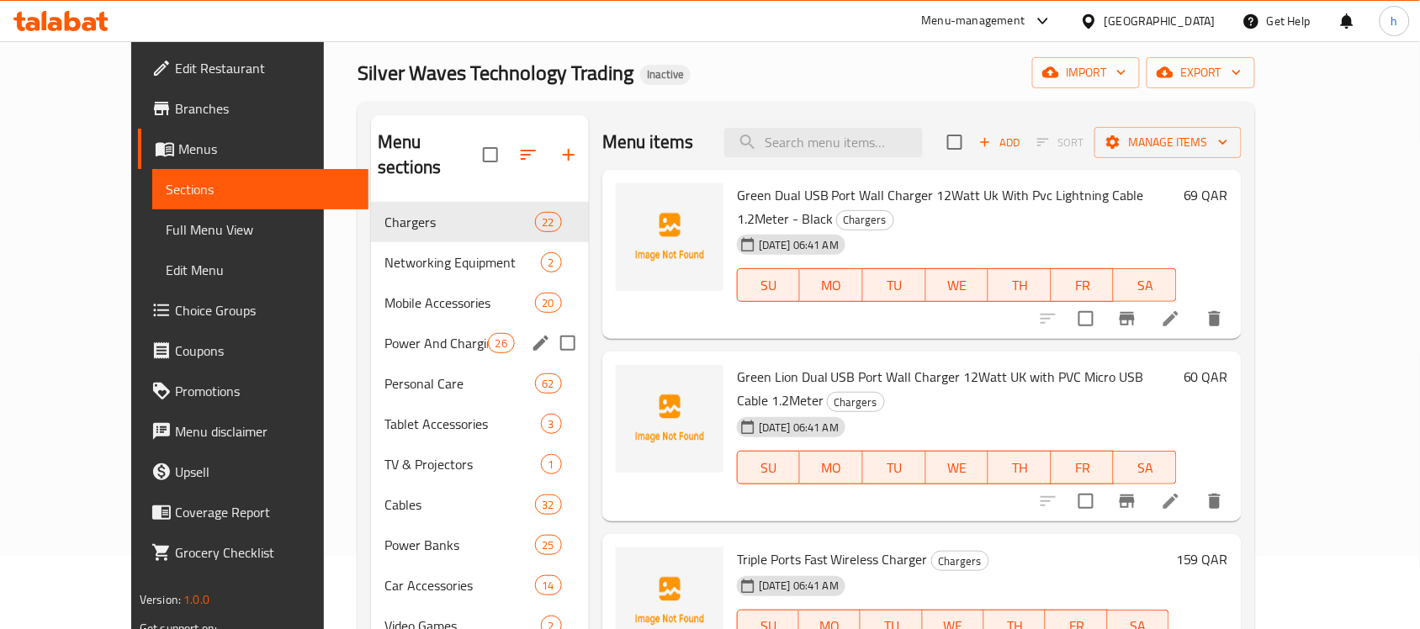
scroll to position [105, 0]
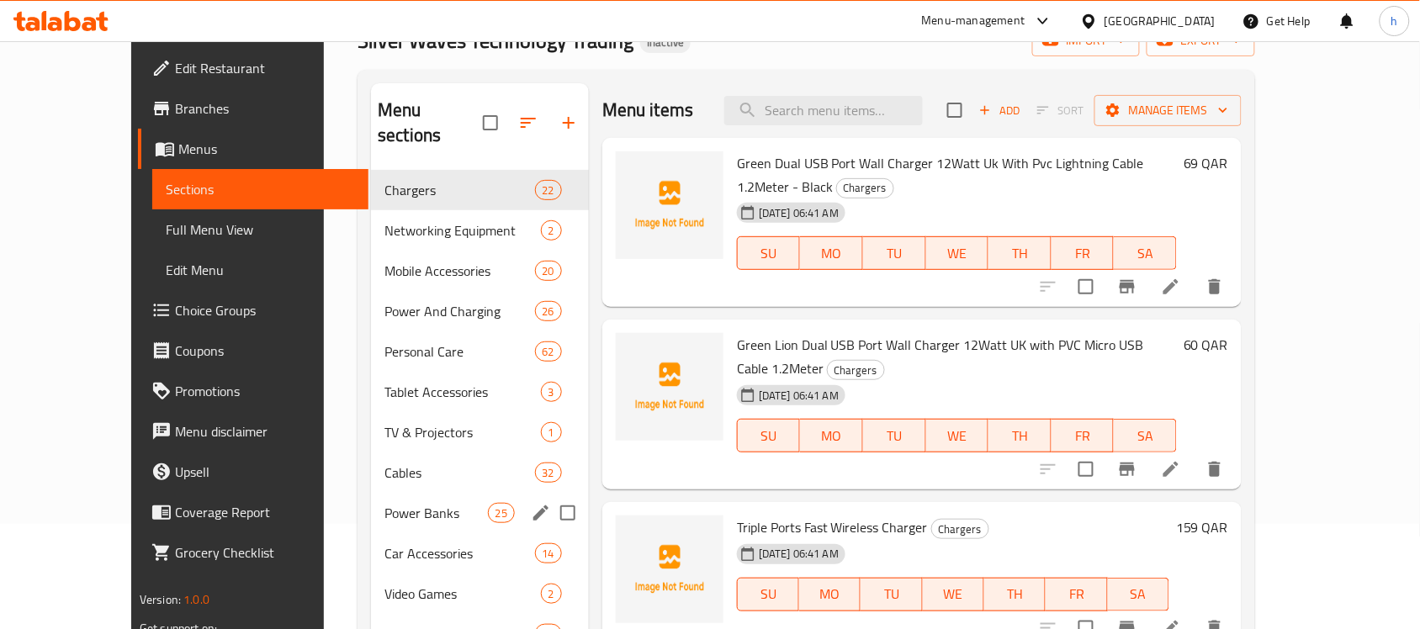
click at [550, 495] on input "Menu sections" at bounding box center [567, 512] width 35 height 35
checkbox input "true"
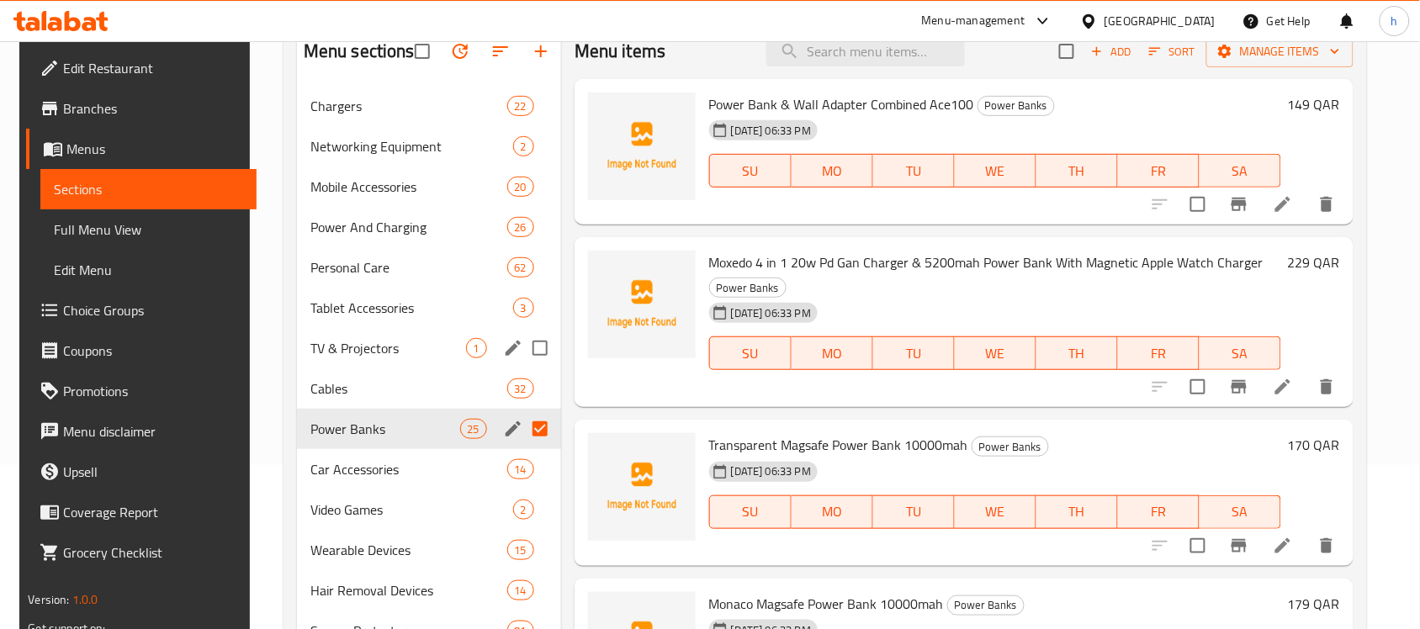
scroll to position [210, 0]
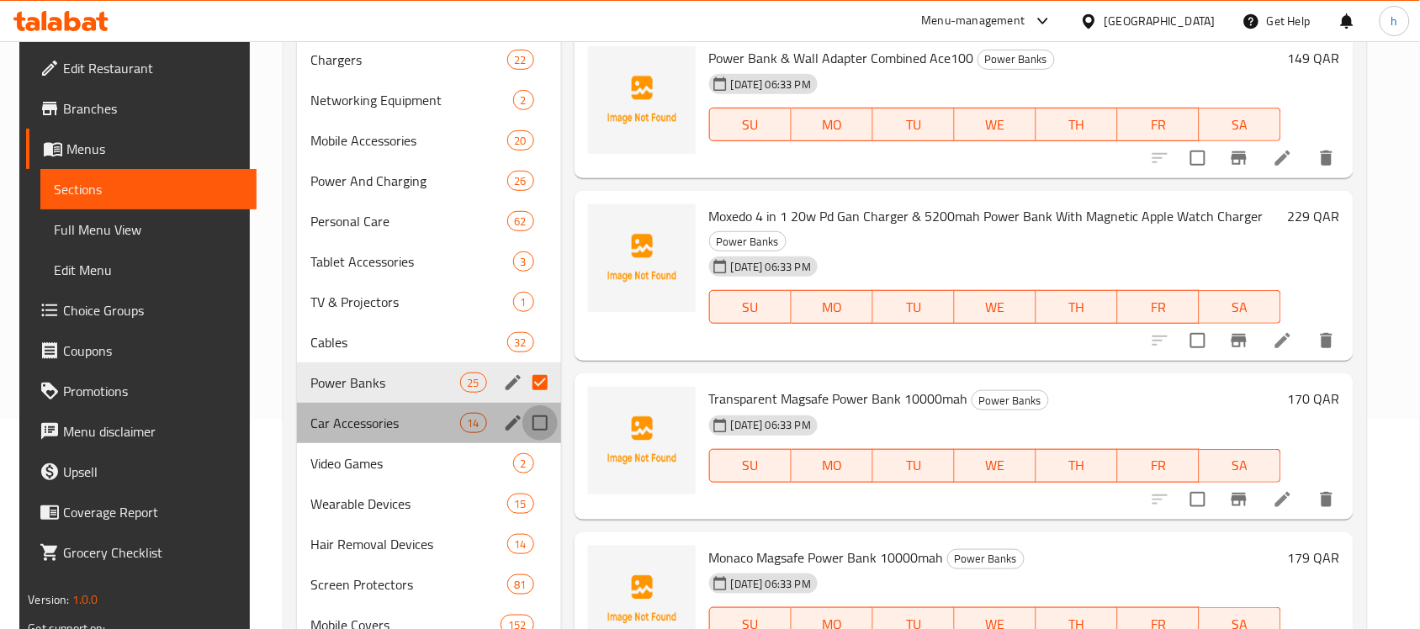
click at [537, 419] on input "Menu sections" at bounding box center [539, 422] width 35 height 35
checkbox input "true"
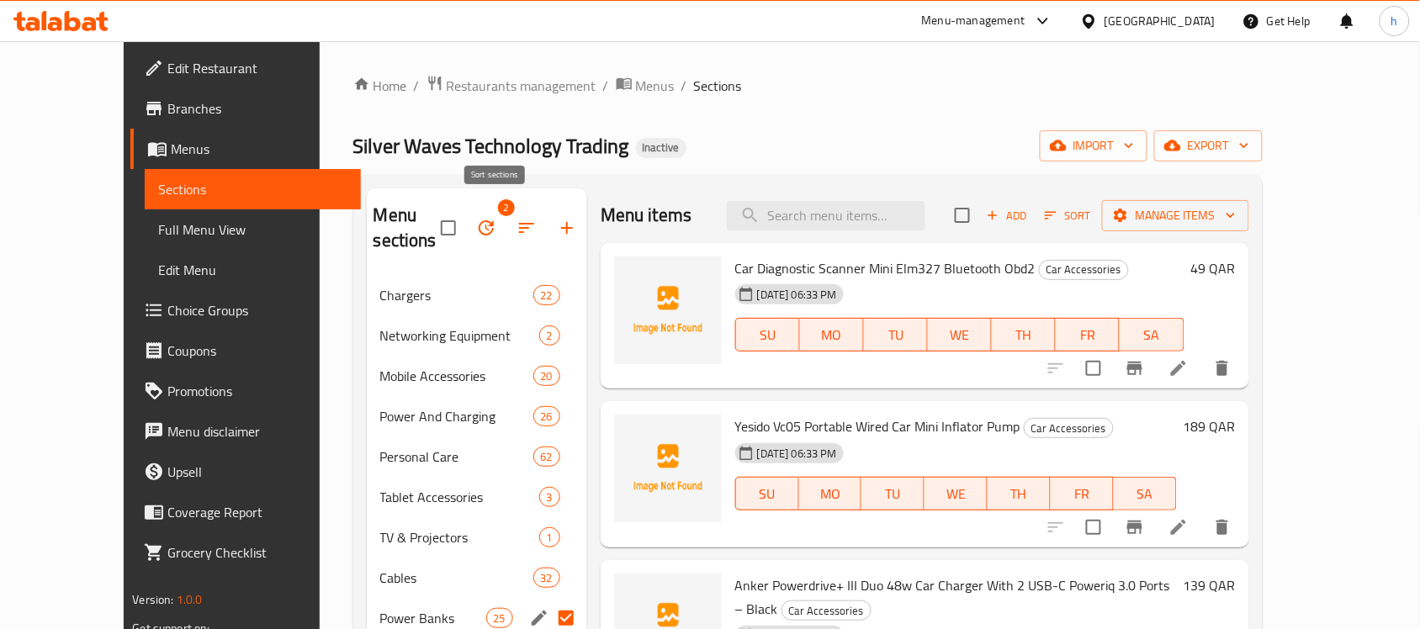
click at [516, 218] on icon "button" at bounding box center [526, 228] width 20 height 20
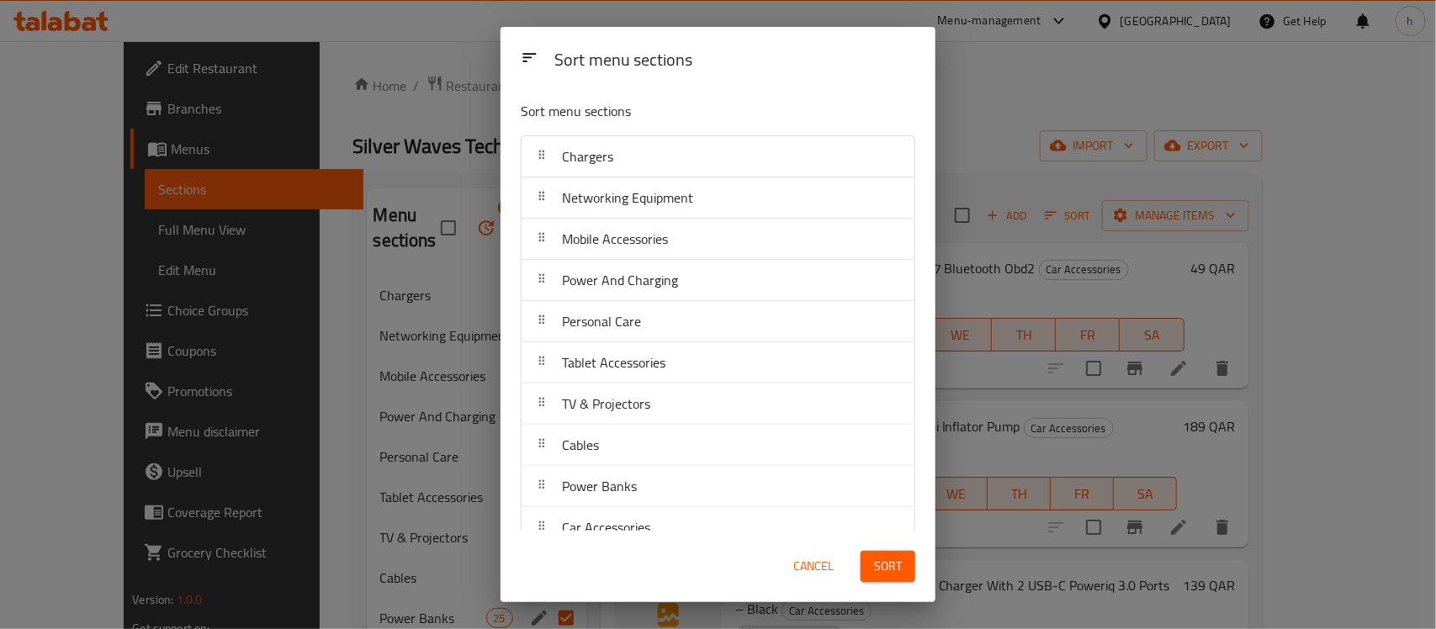
click at [453, 249] on div "Sort menu sections Sort menu sections Chargers Networking Equipment Mobile Acce…" at bounding box center [718, 314] width 1436 height 629
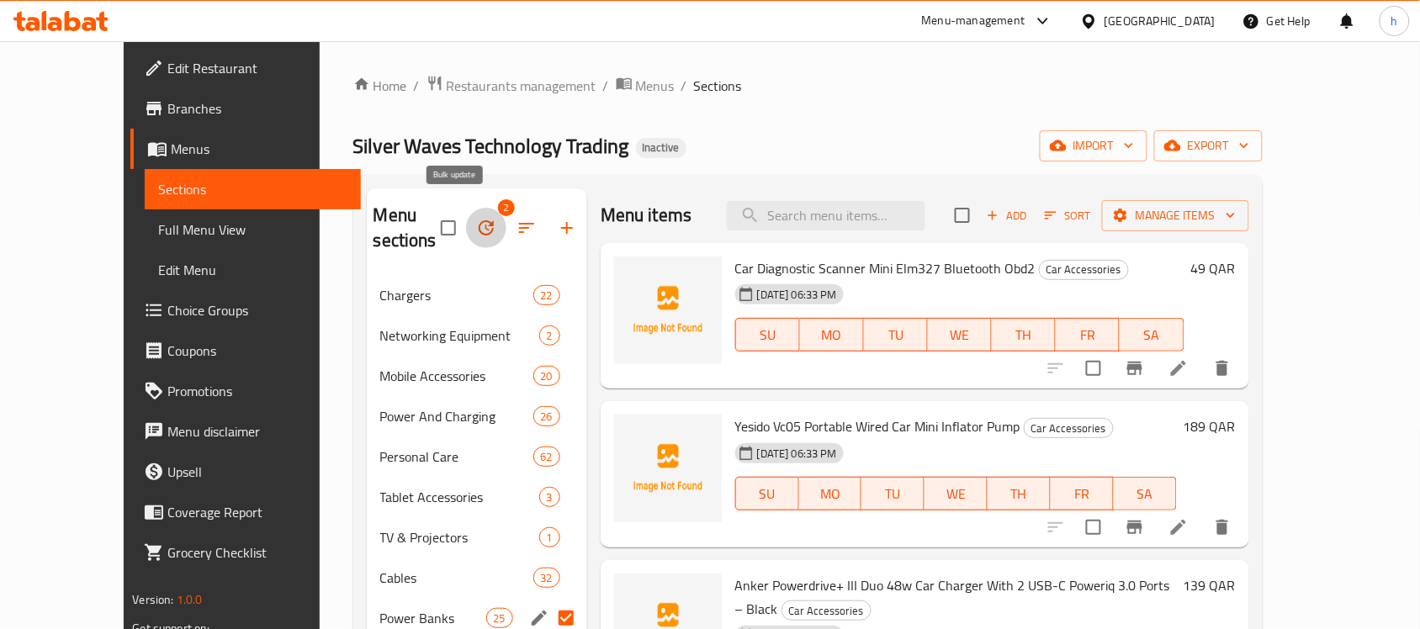
click at [476, 219] on icon "button" at bounding box center [486, 228] width 20 height 20
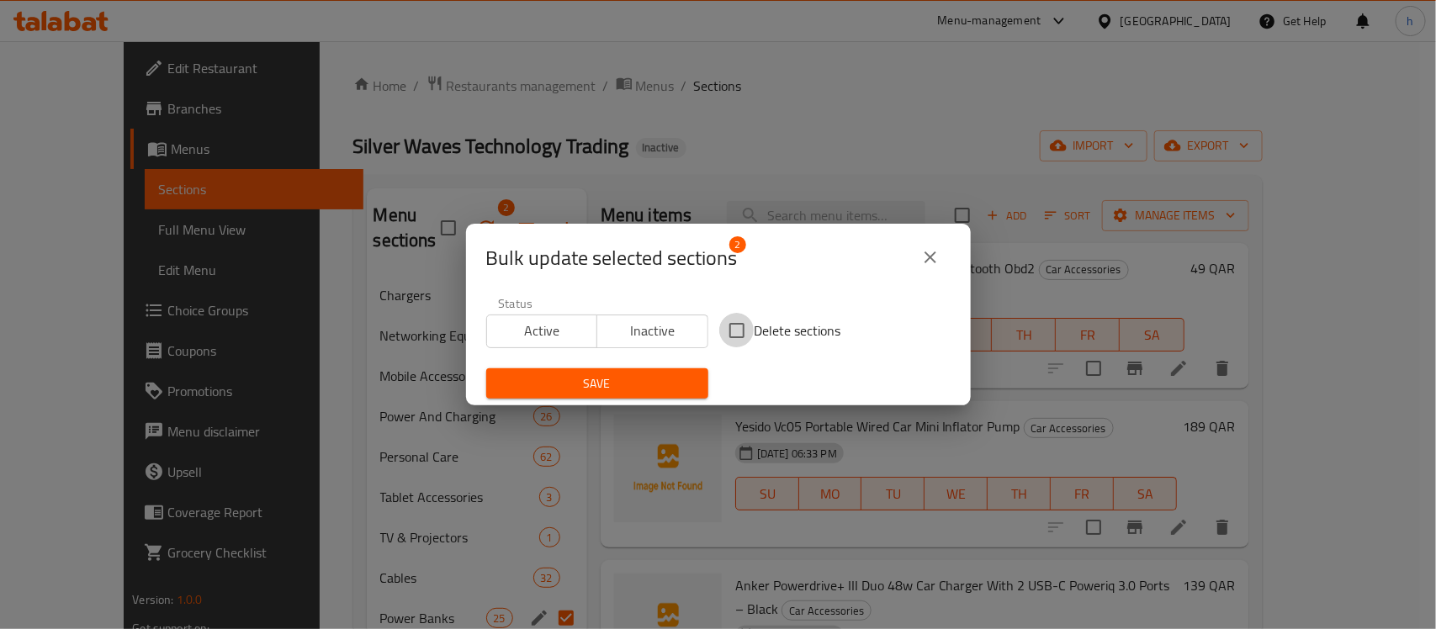
click at [726, 333] on input "Delete sections" at bounding box center [736, 330] width 35 height 35
checkbox input "true"
click at [645, 381] on span "Save" at bounding box center [597, 383] width 195 height 21
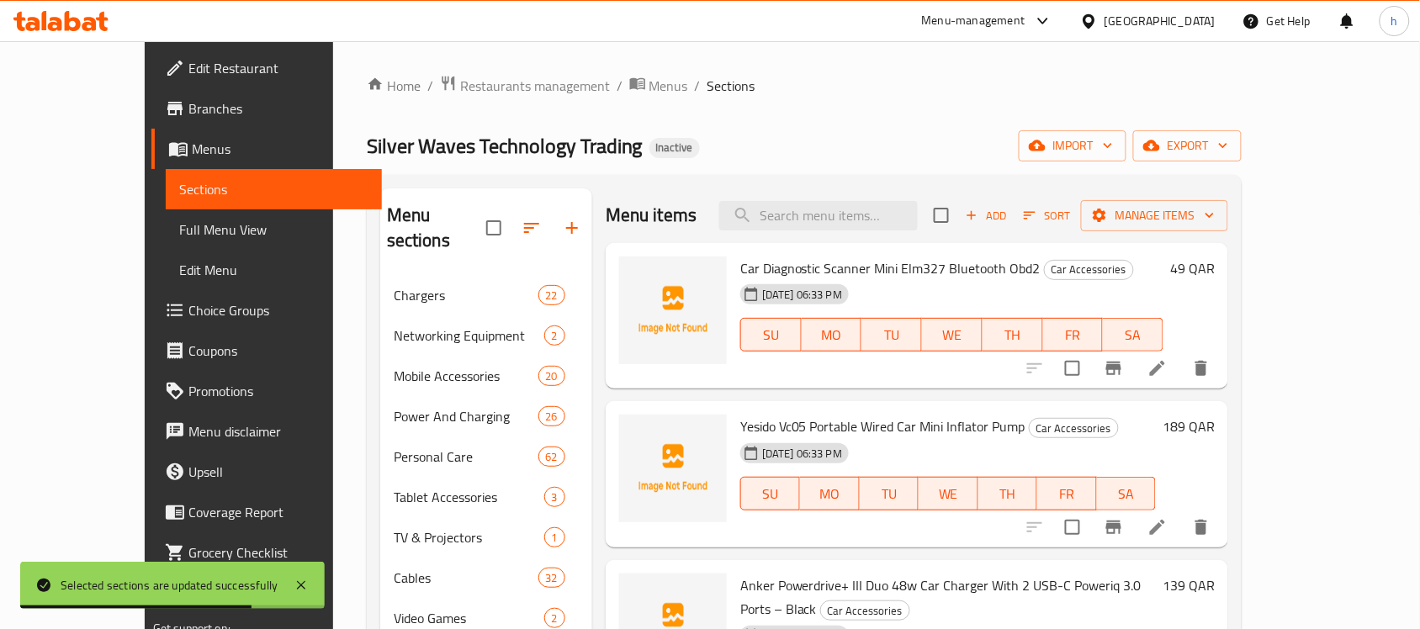
click at [715, 132] on div "Silver Waves Technology Trading Inactive import export" at bounding box center [804, 145] width 875 height 31
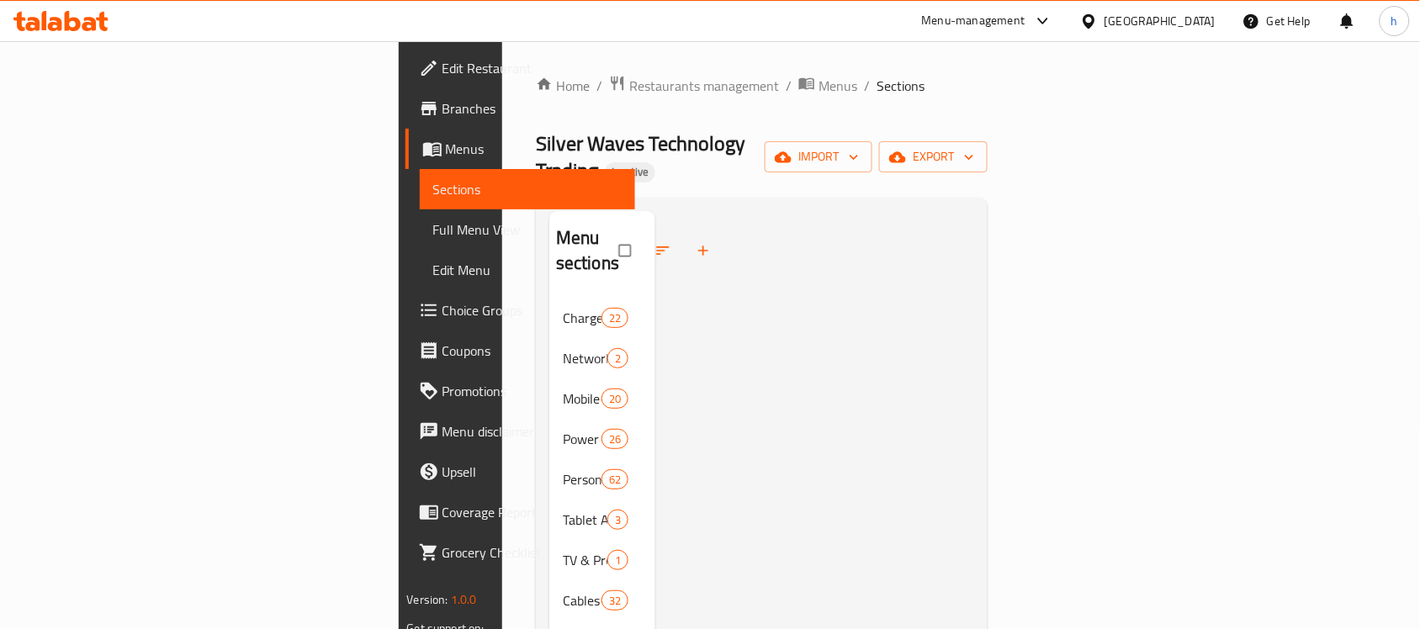
click at [859, 153] on span "import" at bounding box center [818, 156] width 81 height 21
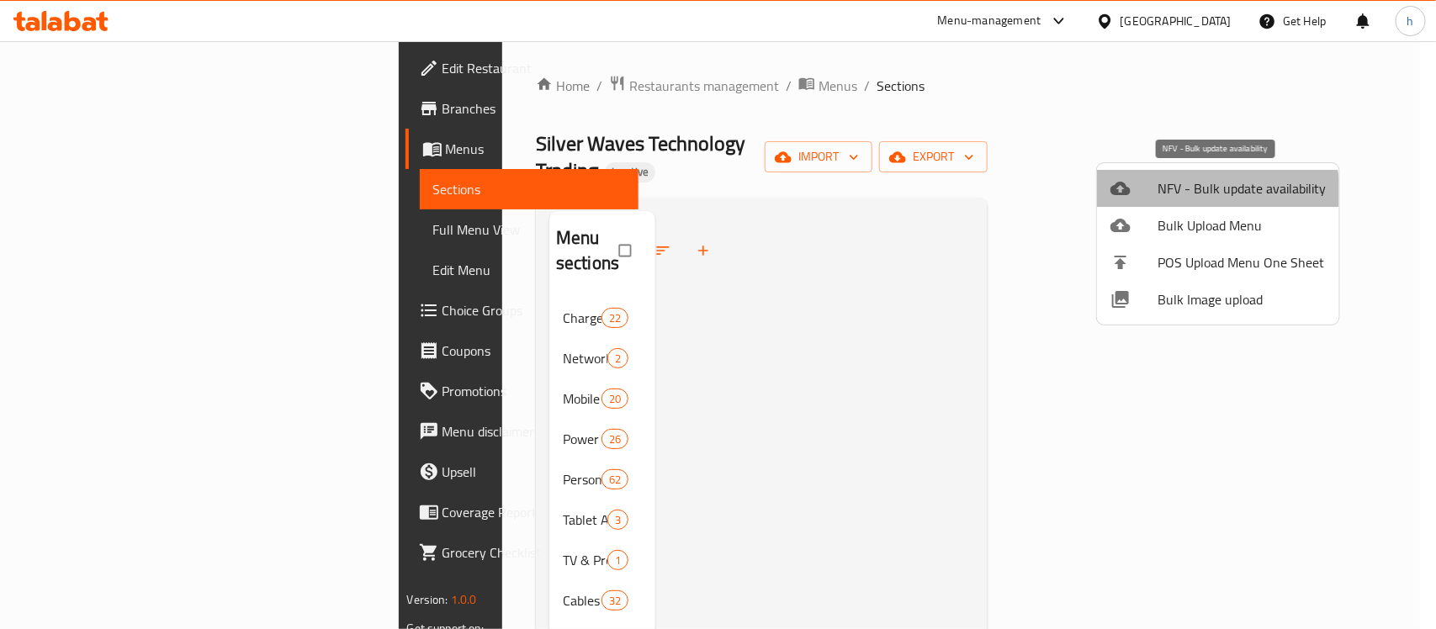
click at [1203, 193] on span "NFV - Bulk update availability" at bounding box center [1241, 188] width 168 height 20
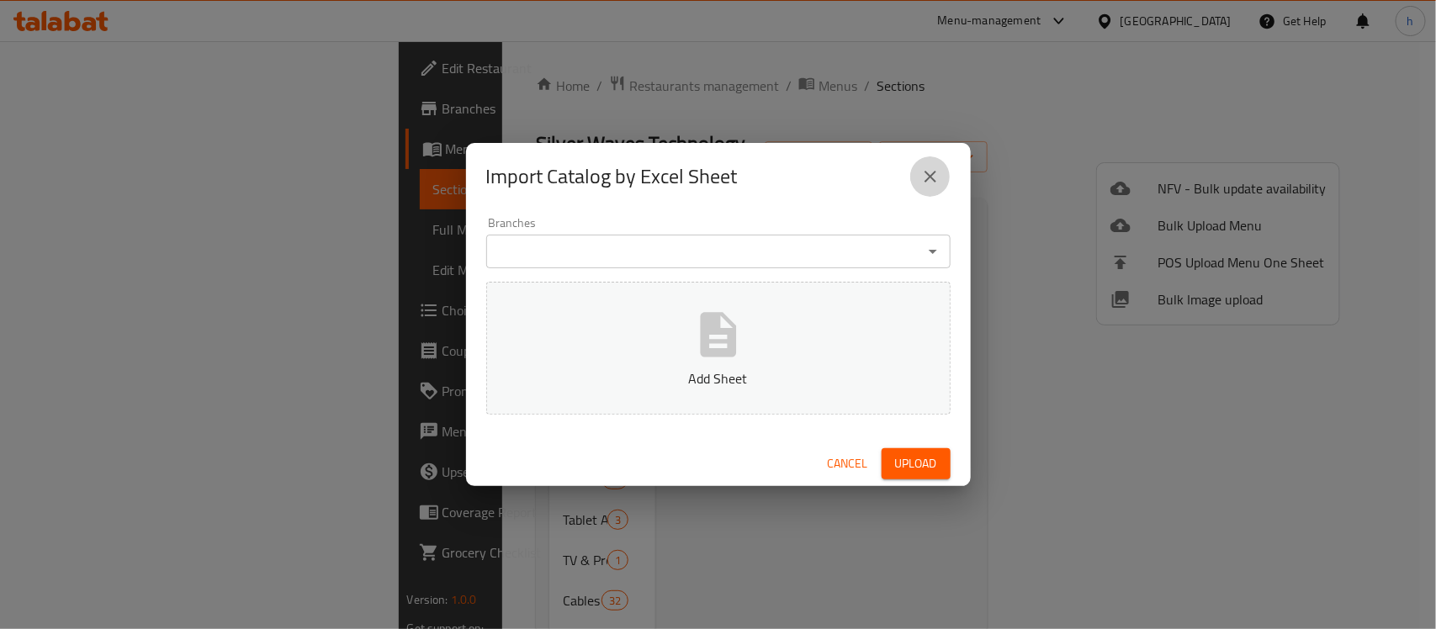
click at [934, 175] on icon "close" at bounding box center [930, 177] width 20 height 20
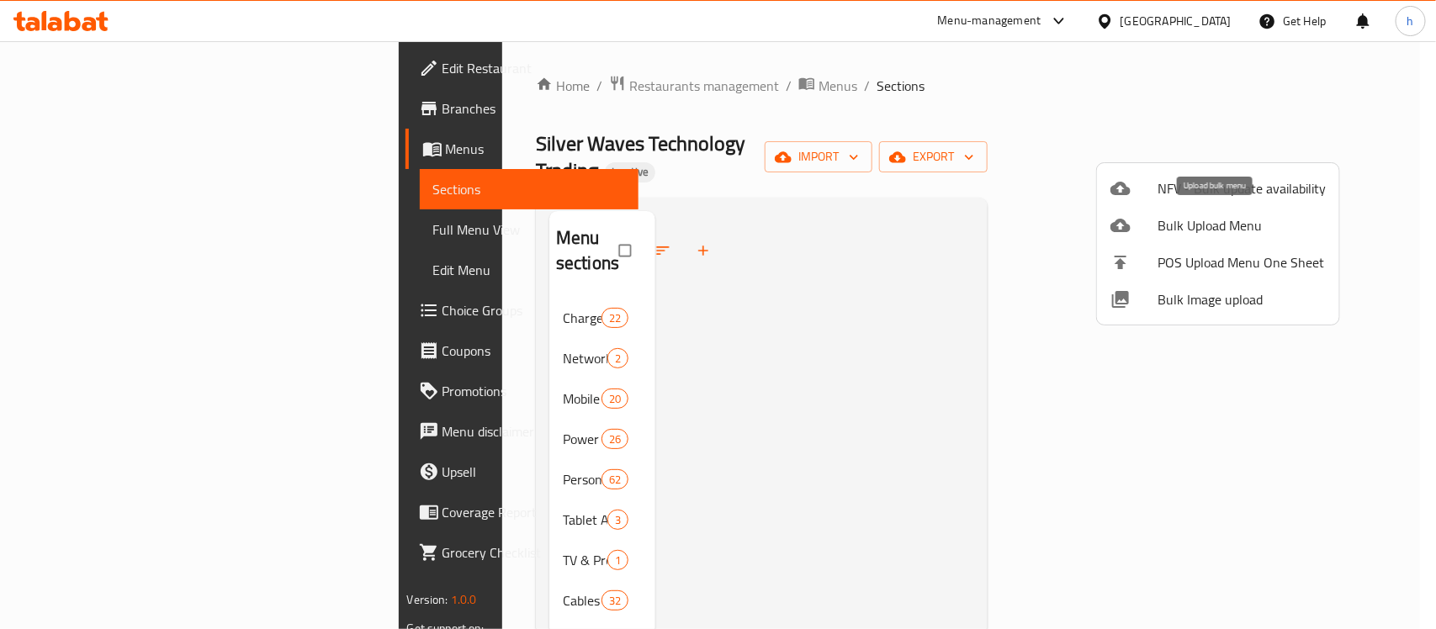
click at [1169, 217] on span "Bulk Upload Menu" at bounding box center [1241, 225] width 168 height 20
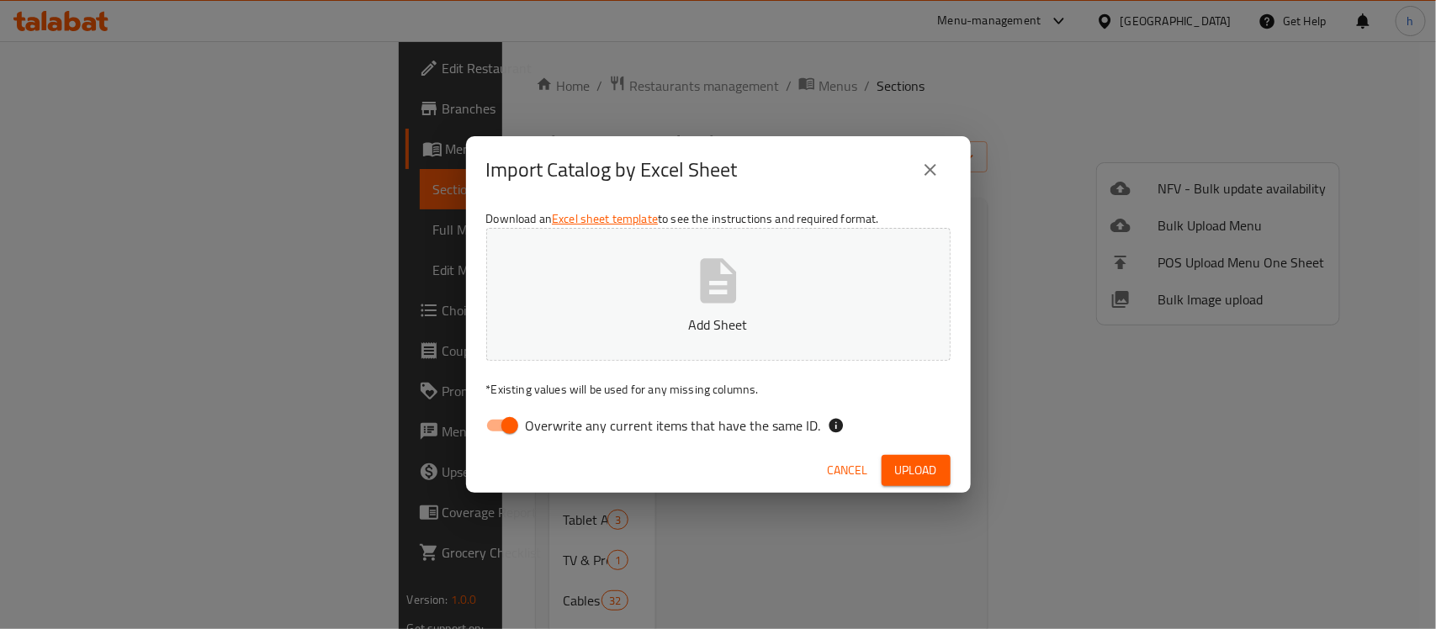
click at [511, 433] on input "Overwrite any current items that have the same ID." at bounding box center [510, 426] width 96 height 32
checkbox input "false"
click at [740, 288] on icon "button" at bounding box center [718, 281] width 54 height 54
click at [914, 473] on span "Upload" at bounding box center [916, 470] width 42 height 21
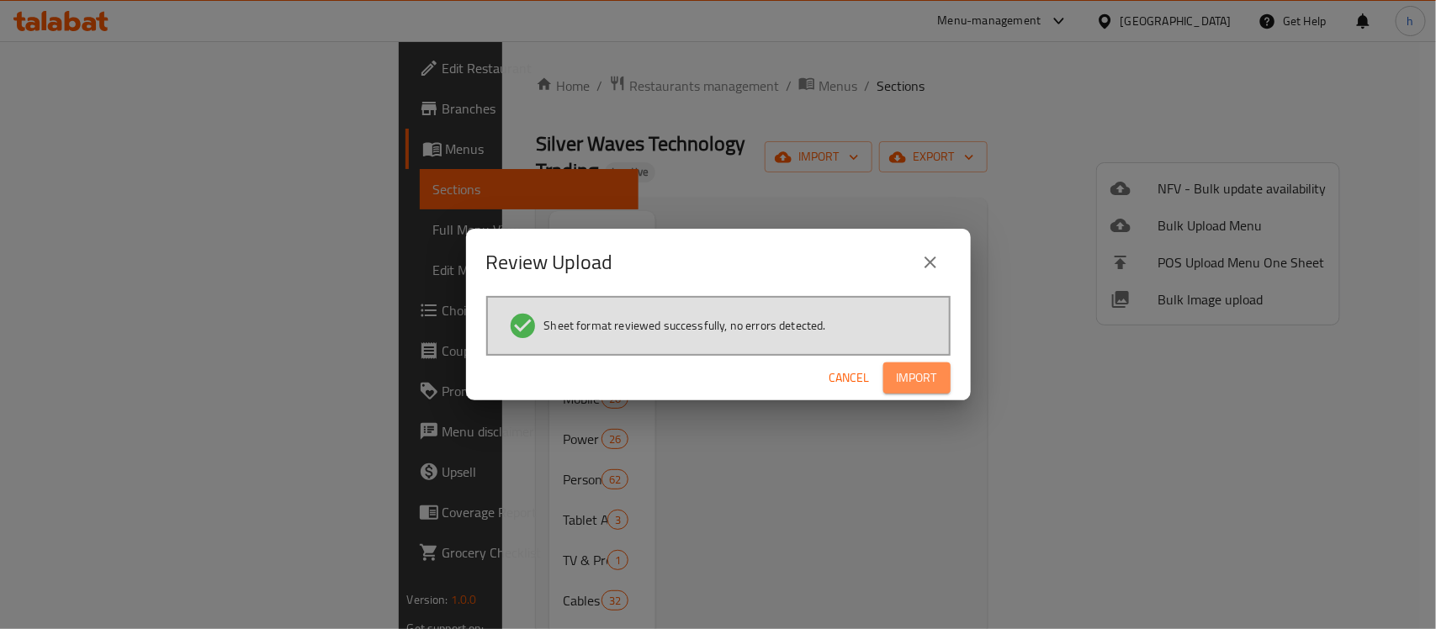
click at [892, 384] on button "Import" at bounding box center [916, 378] width 67 height 31
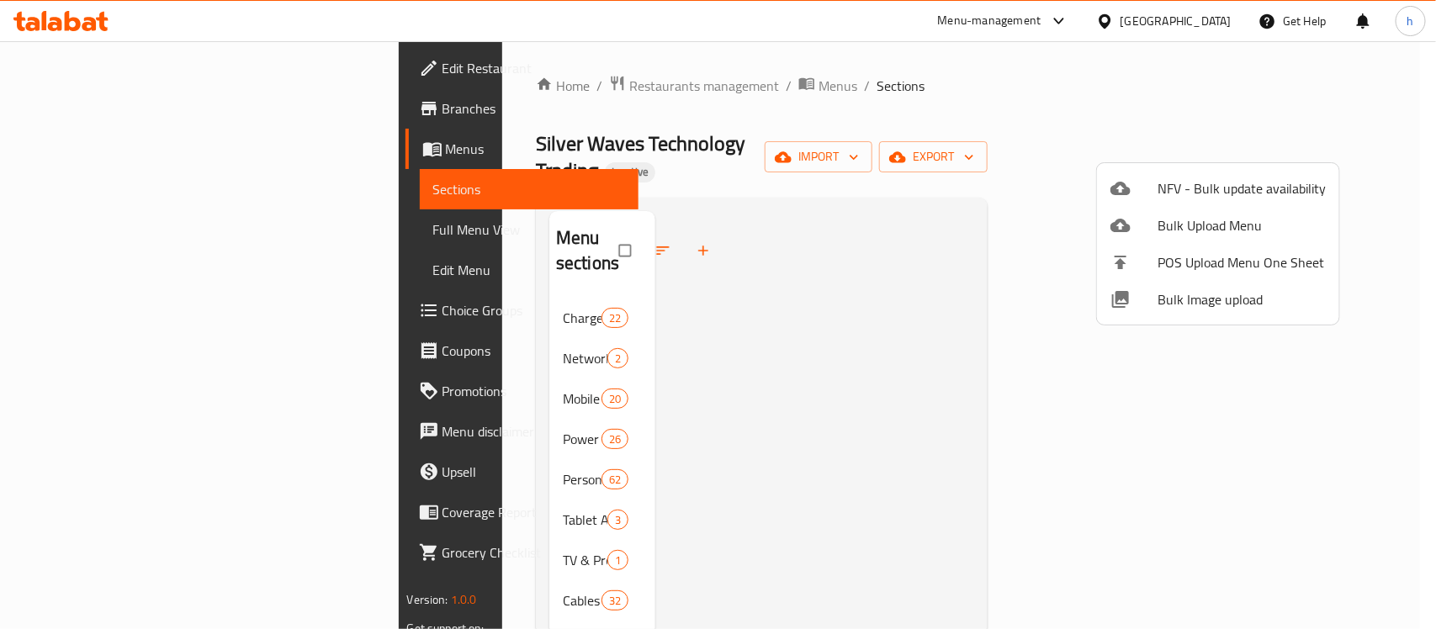
click at [360, 591] on div at bounding box center [718, 314] width 1436 height 629
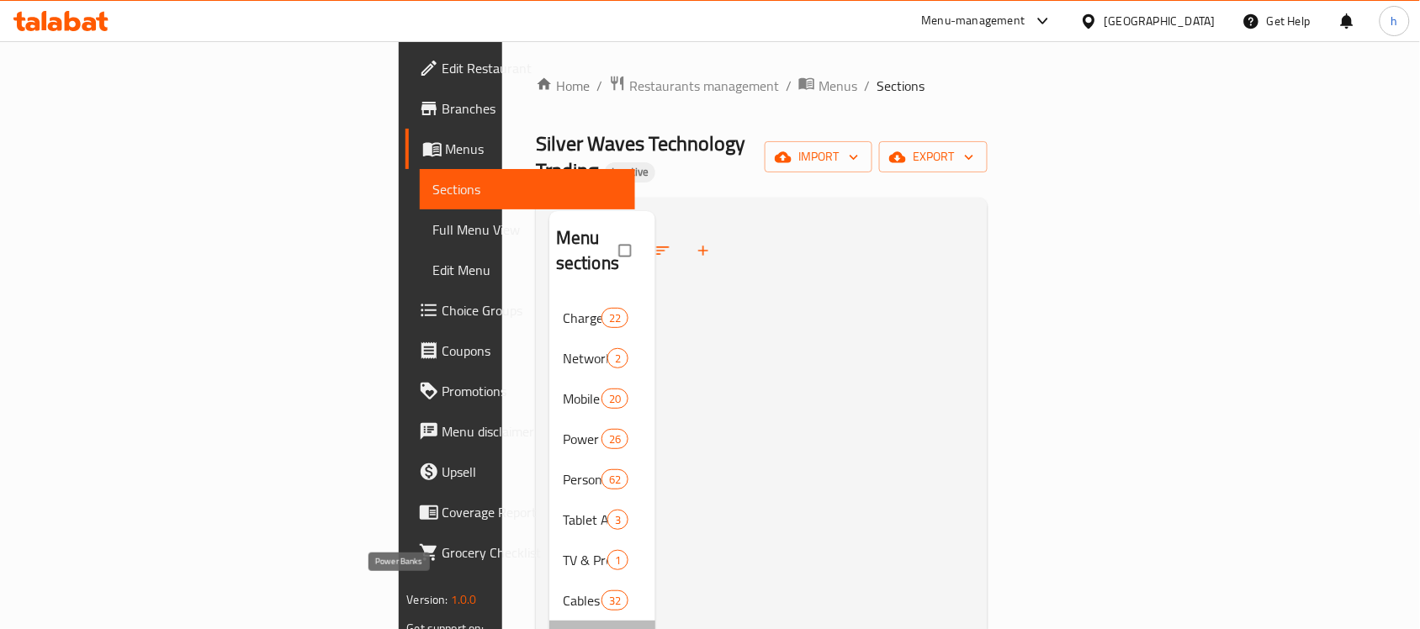
click at [563, 628] on span "Power Banks" at bounding box center [582, 641] width 39 height 20
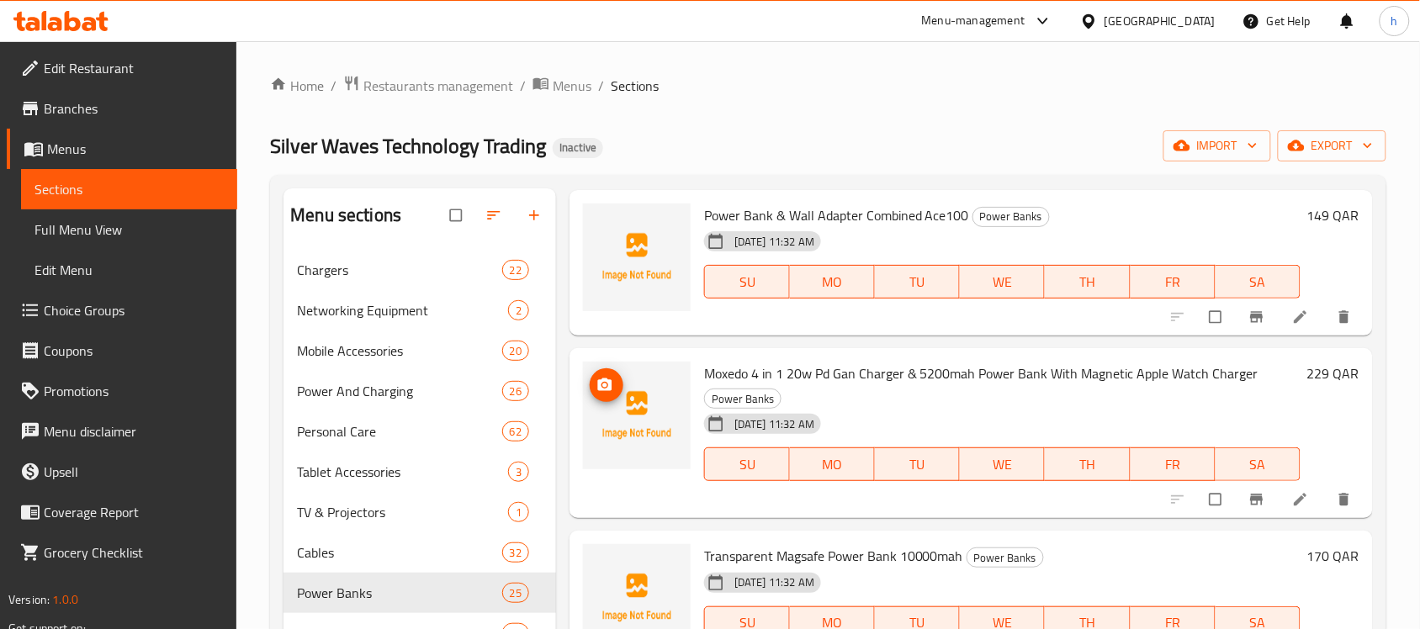
scroll to position [105, 0]
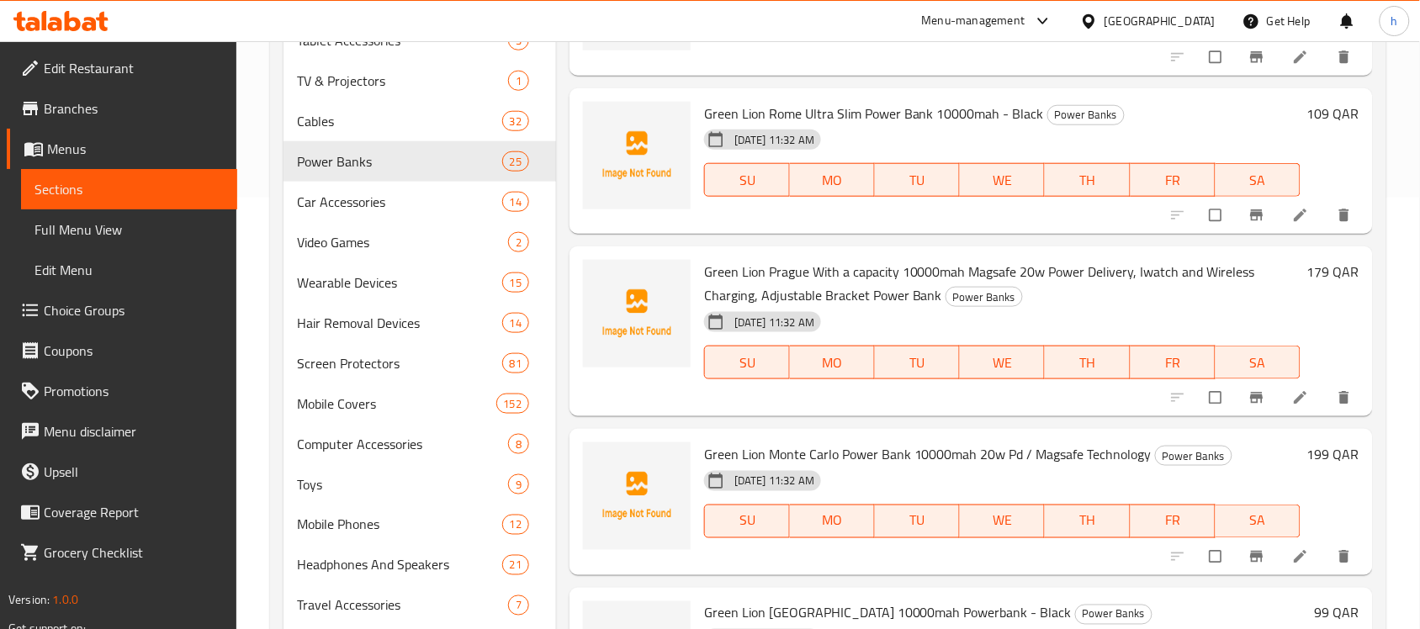
scroll to position [2983, 0]
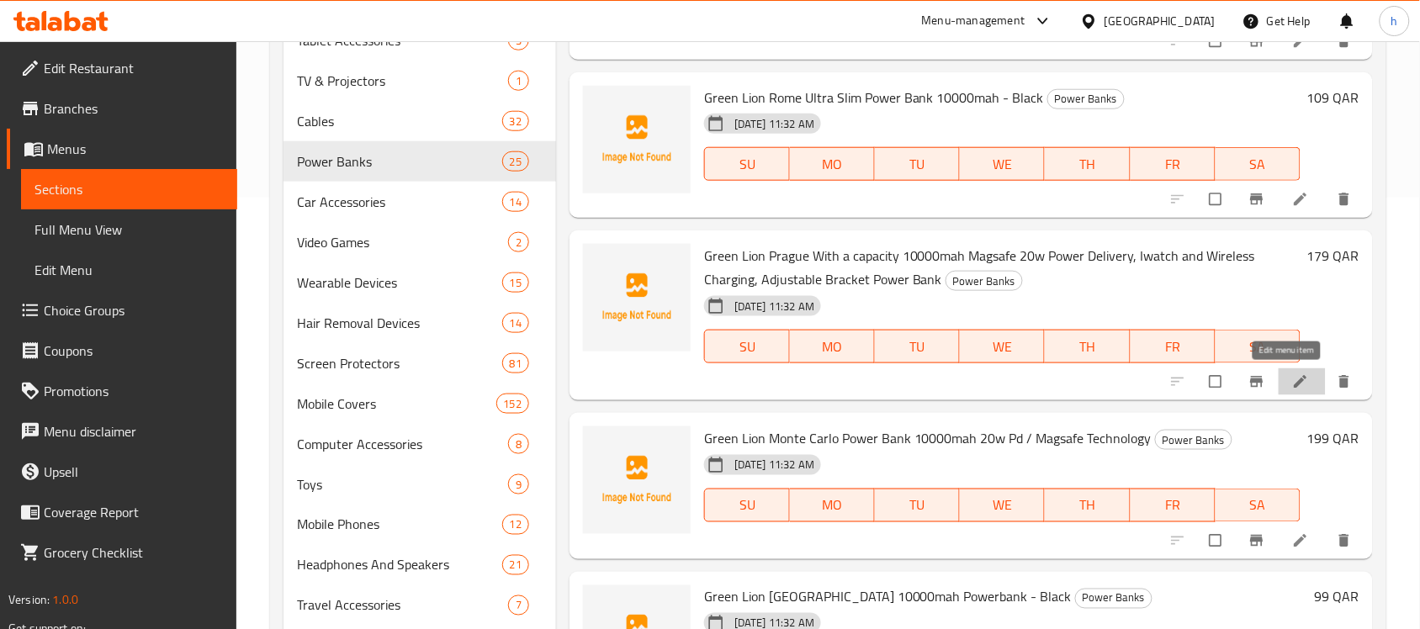
click at [1292, 383] on icon at bounding box center [1300, 381] width 17 height 17
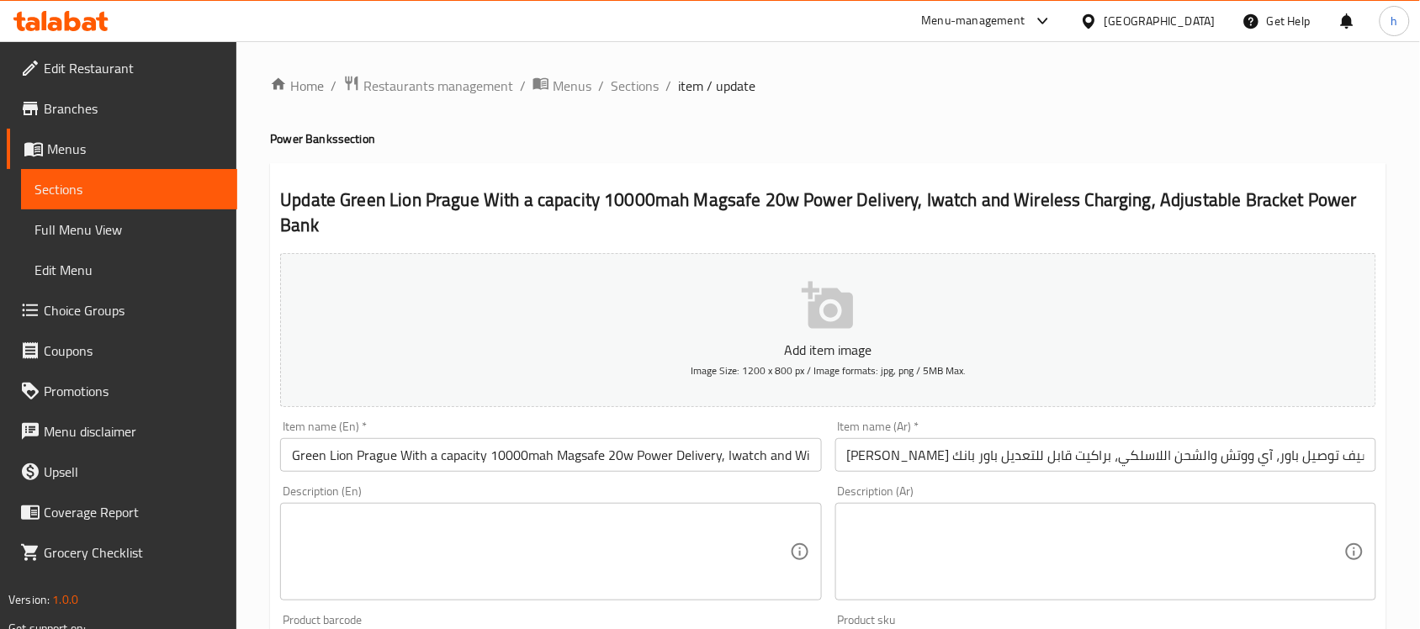
click at [876, 133] on h4 "Power Banks section" at bounding box center [828, 138] width 1116 height 17
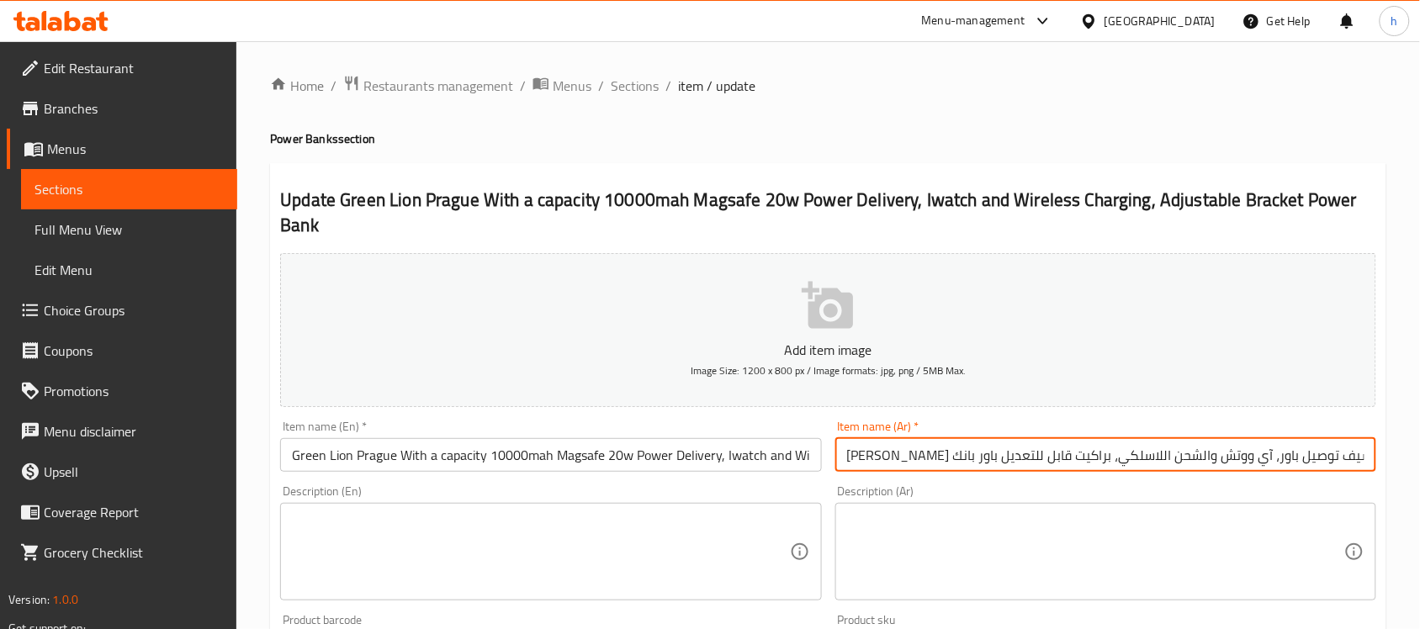
click at [82, 28] on icon at bounding box center [89, 24] width 14 height 14
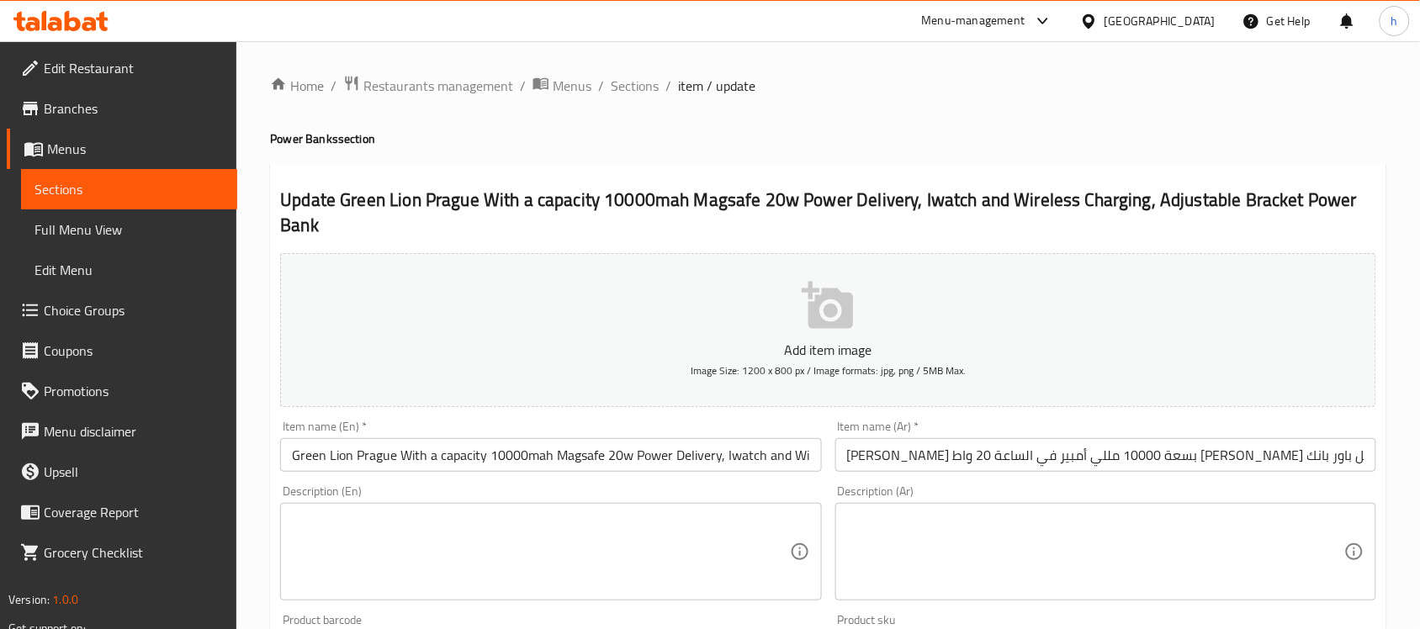
click at [72, 183] on span "Sections" at bounding box center [128, 189] width 189 height 20
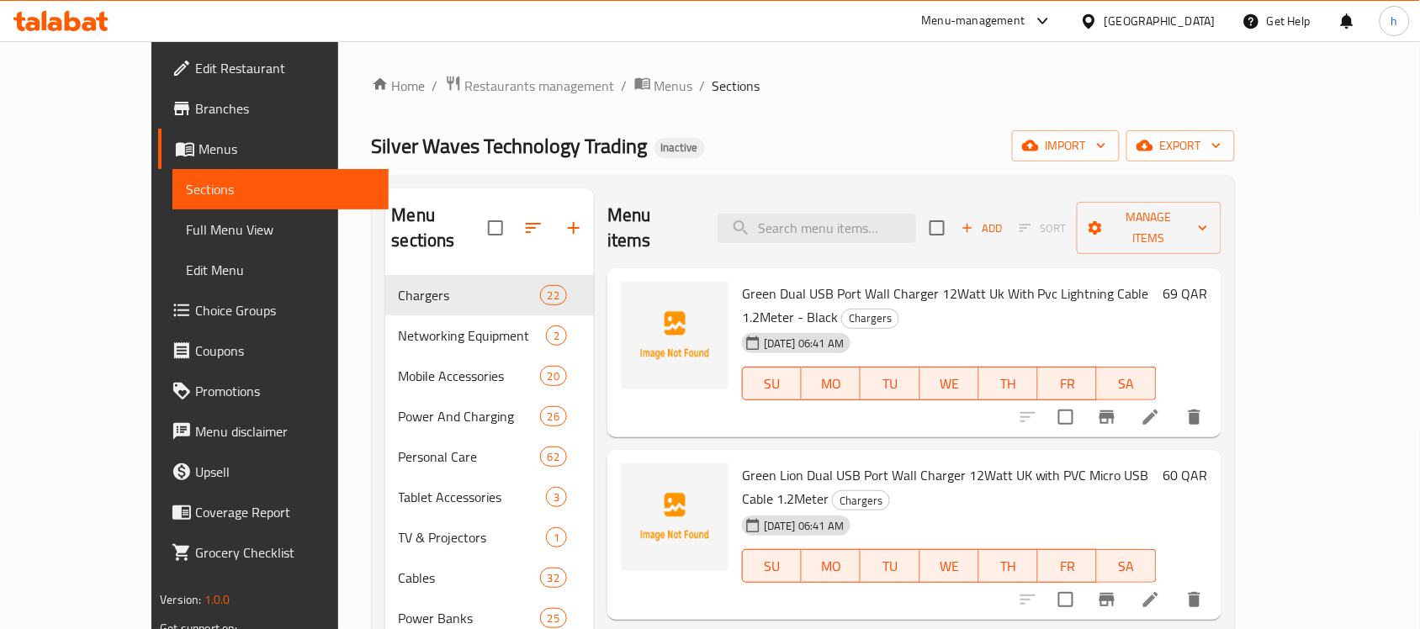
click at [817, 143] on div "Silver Waves Technology Trading Inactive import export" at bounding box center [803, 145] width 863 height 31
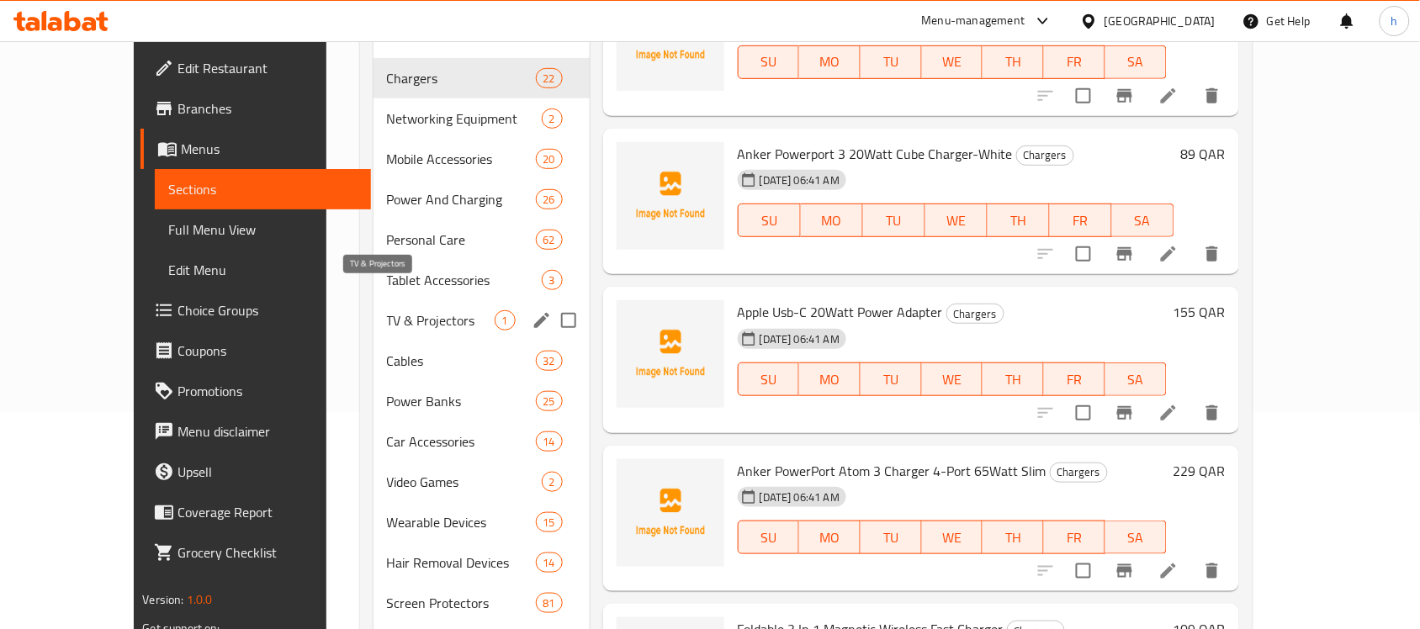
scroll to position [224, 0]
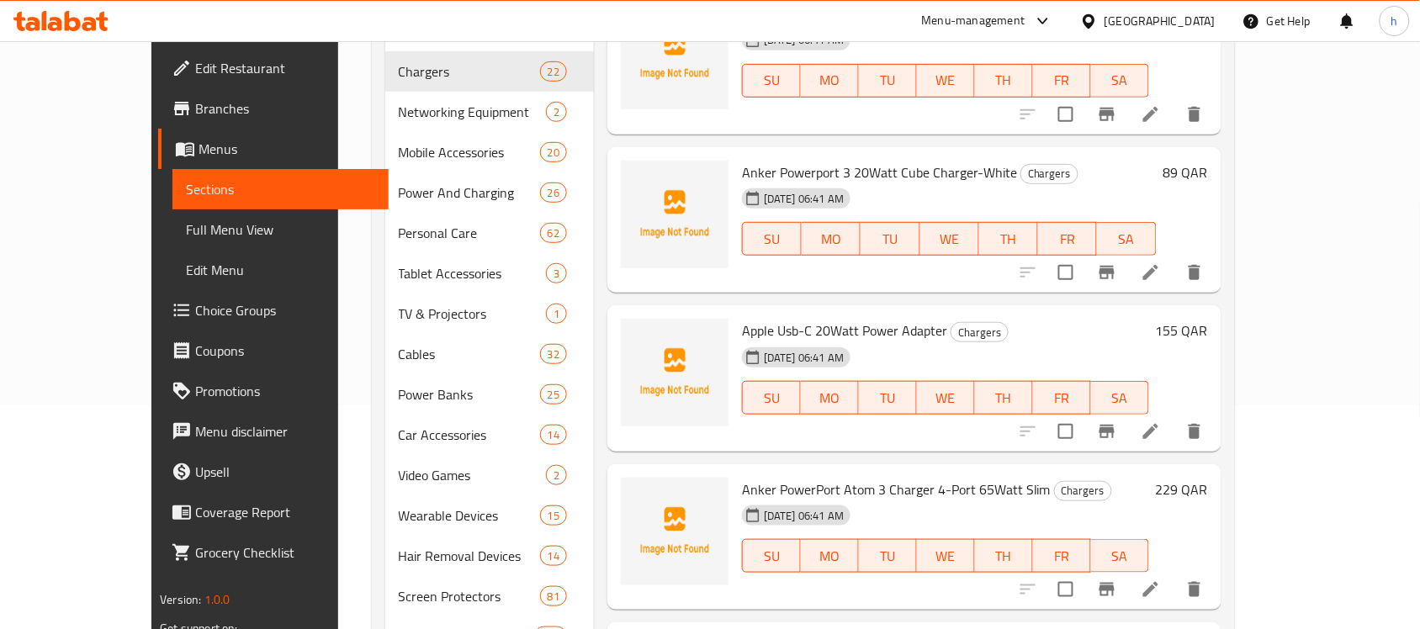
click at [93, 21] on icon at bounding box center [89, 24] width 14 height 14
